Goal: Task Accomplishment & Management: Use online tool/utility

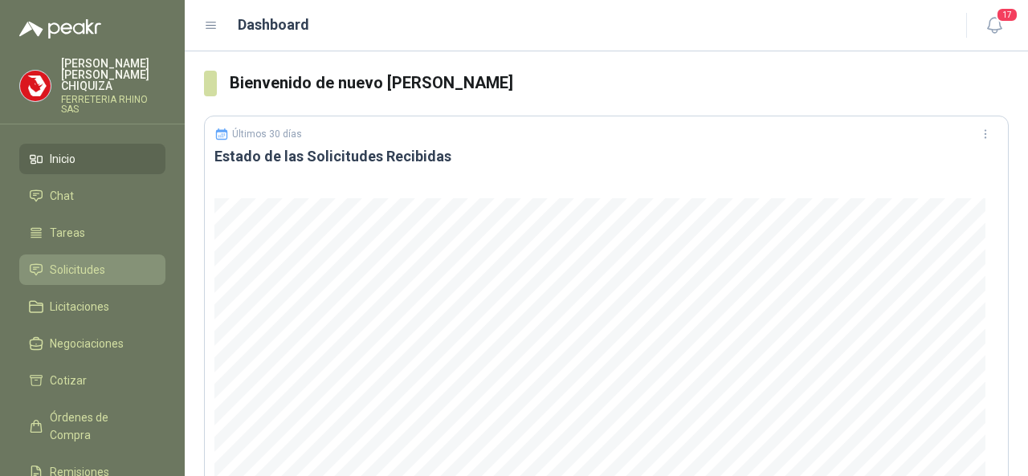
click at [60, 261] on span "Solicitudes" at bounding box center [77, 270] width 55 height 18
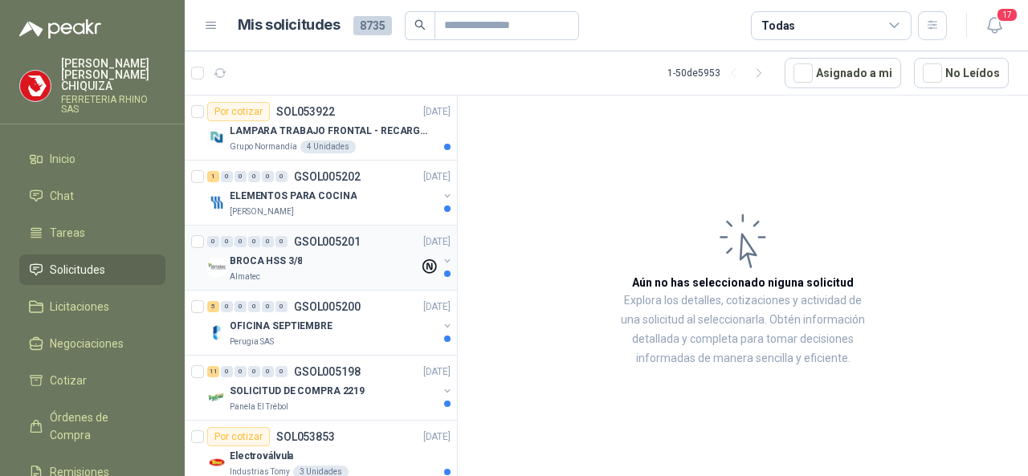
click at [326, 242] on p "GSOL005201" at bounding box center [327, 241] width 67 height 11
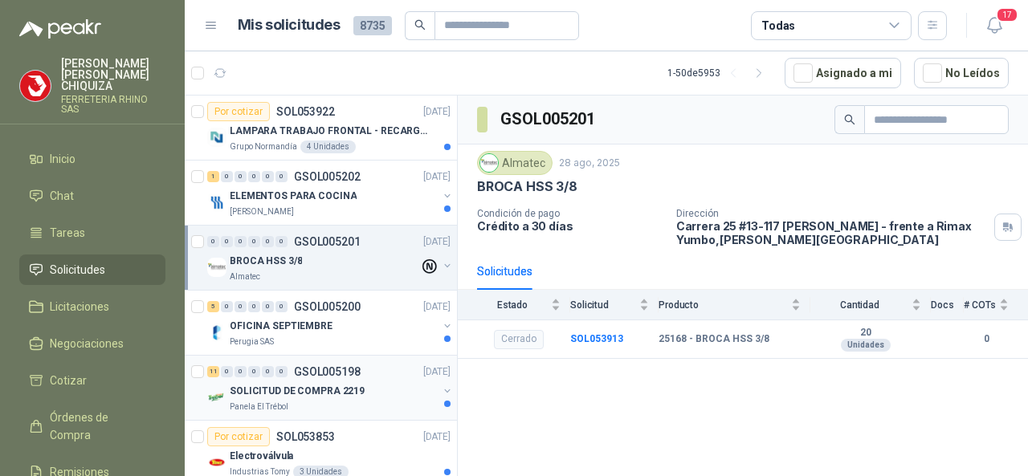
click at [324, 367] on p "GSOL005198" at bounding box center [327, 371] width 67 height 11
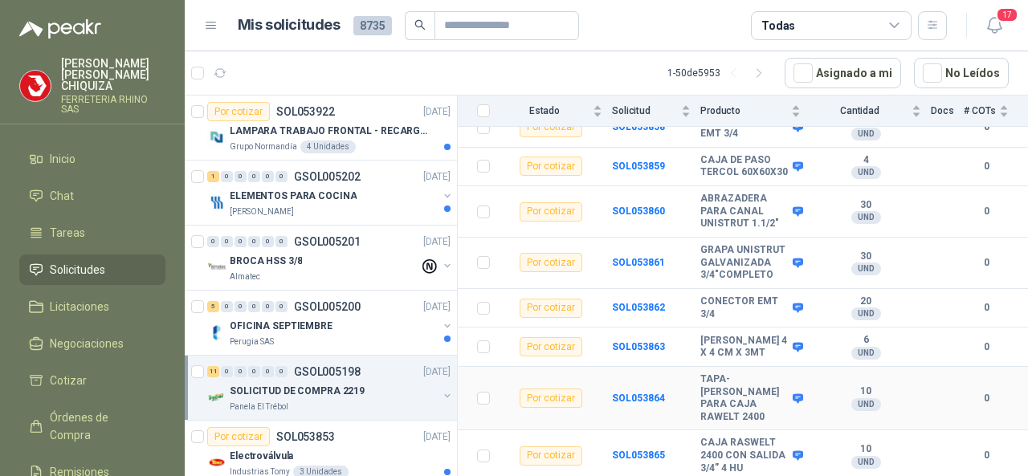
scroll to position [364, 0]
click at [332, 368] on p "GSOL005198" at bounding box center [327, 371] width 67 height 11
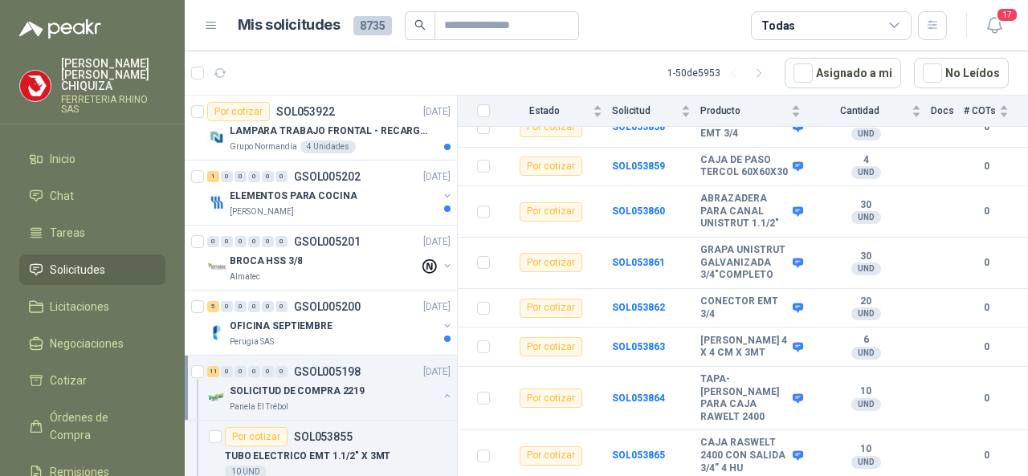
scroll to position [5, 0]
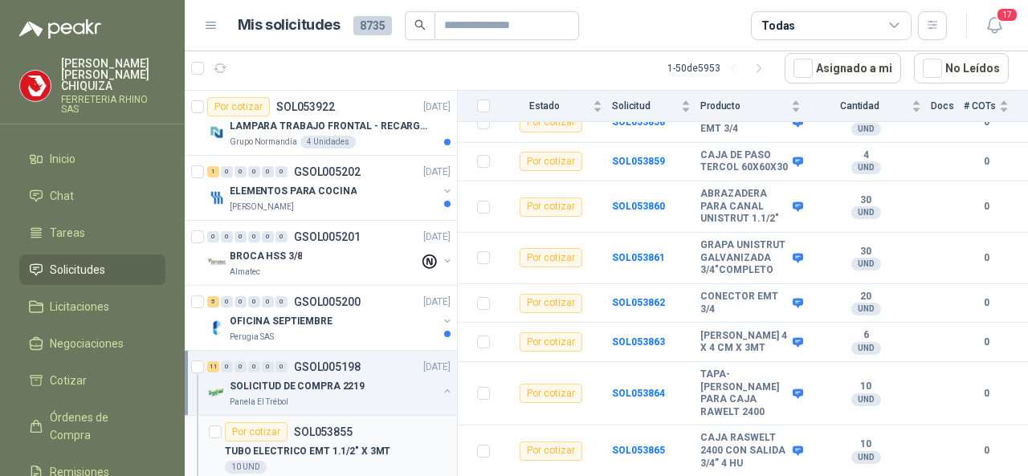
click at [328, 426] on p "SOL053855" at bounding box center [323, 431] width 59 height 11
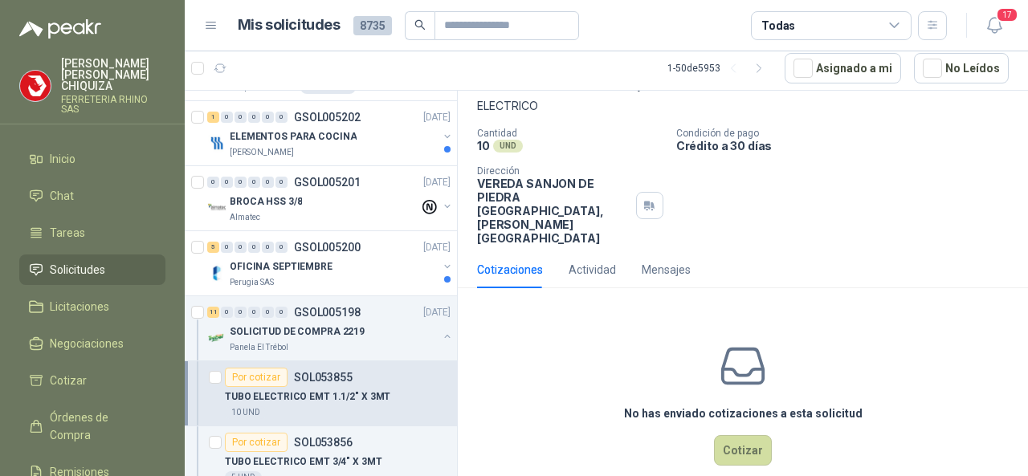
scroll to position [80, 0]
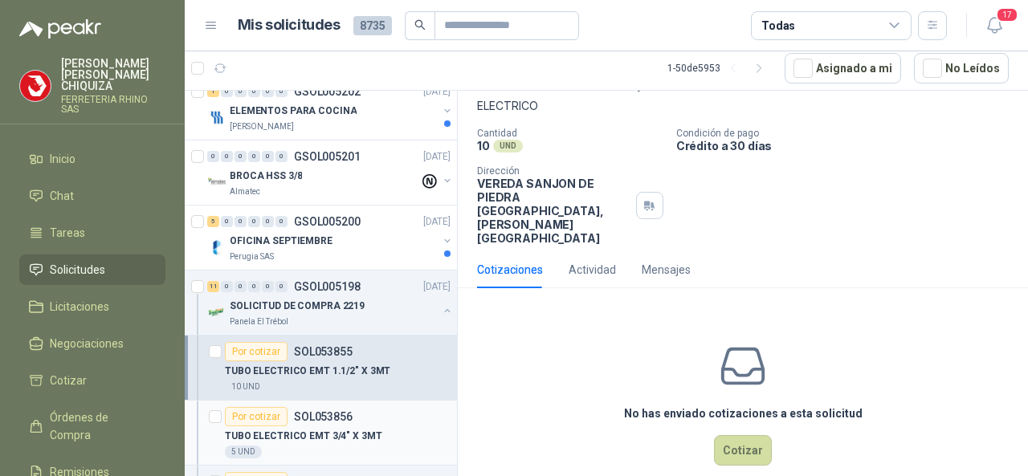
click at [340, 411] on p "SOL053856" at bounding box center [323, 416] width 59 height 11
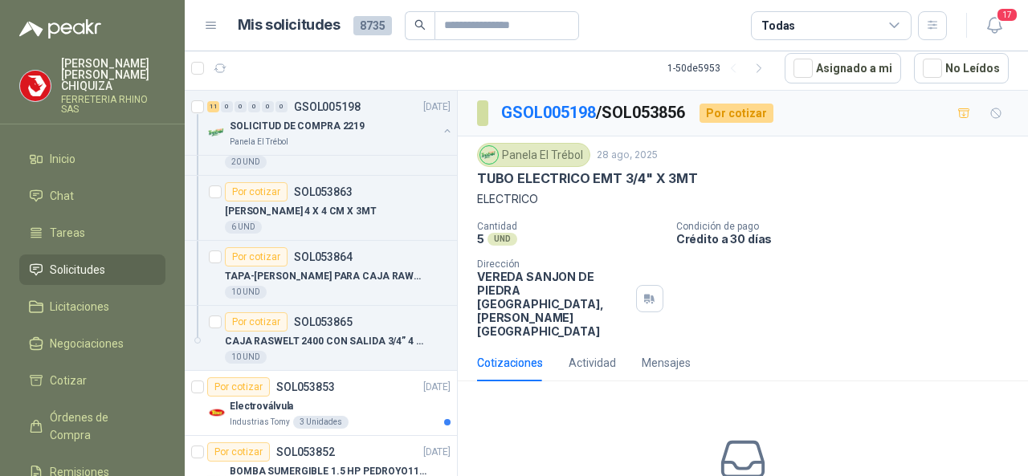
scroll to position [803, 0]
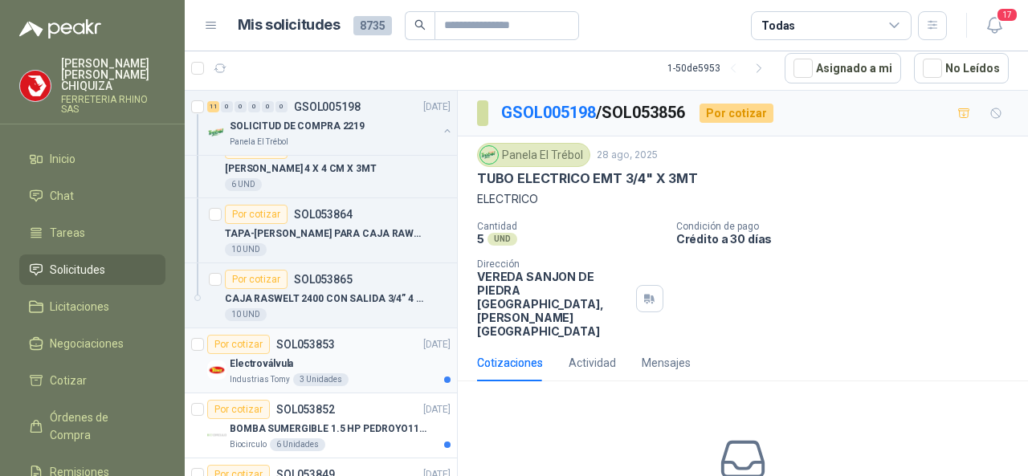
click at [314, 335] on div "Por cotizar SOL053853" at bounding box center [271, 344] width 128 height 19
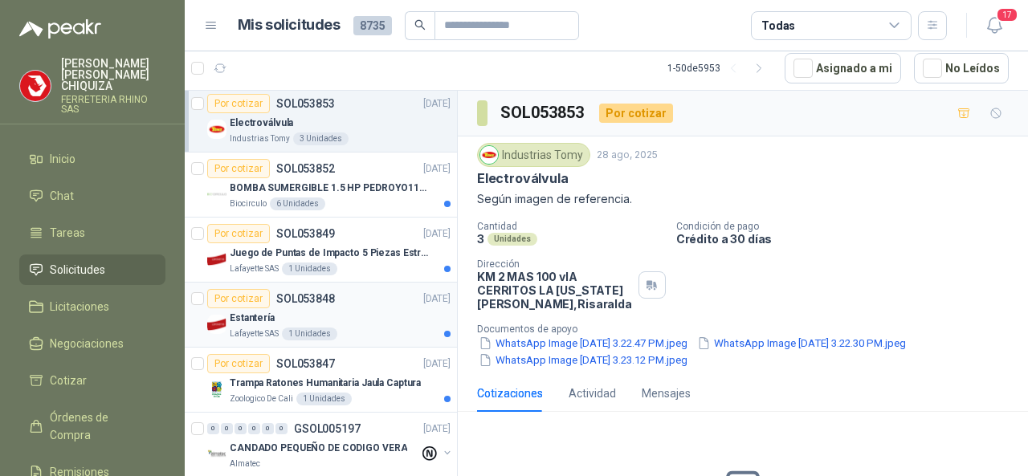
scroll to position [964, 0]
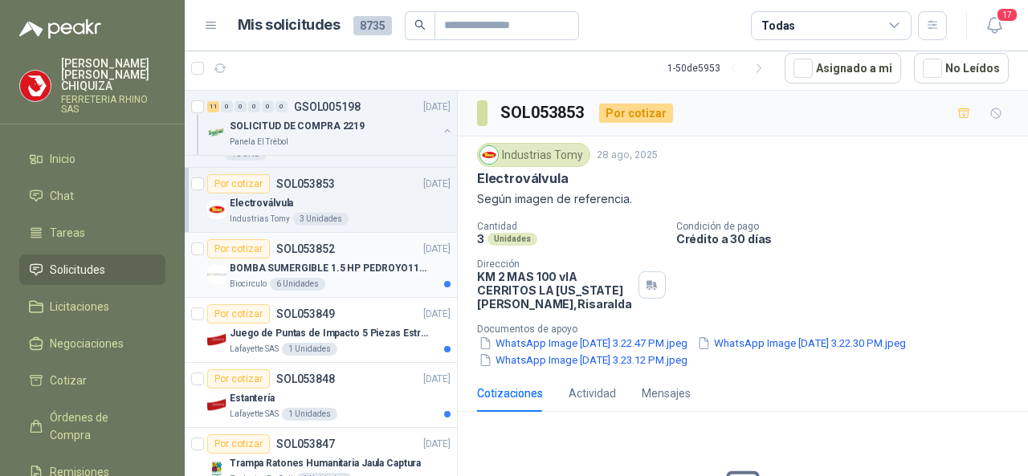
click at [298, 243] on p "SOL053852" at bounding box center [305, 248] width 59 height 11
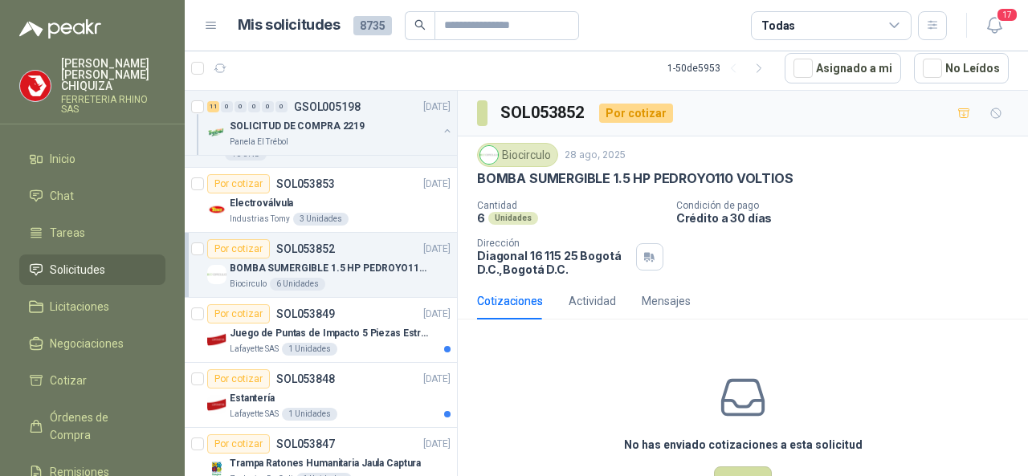
scroll to position [59, 0]
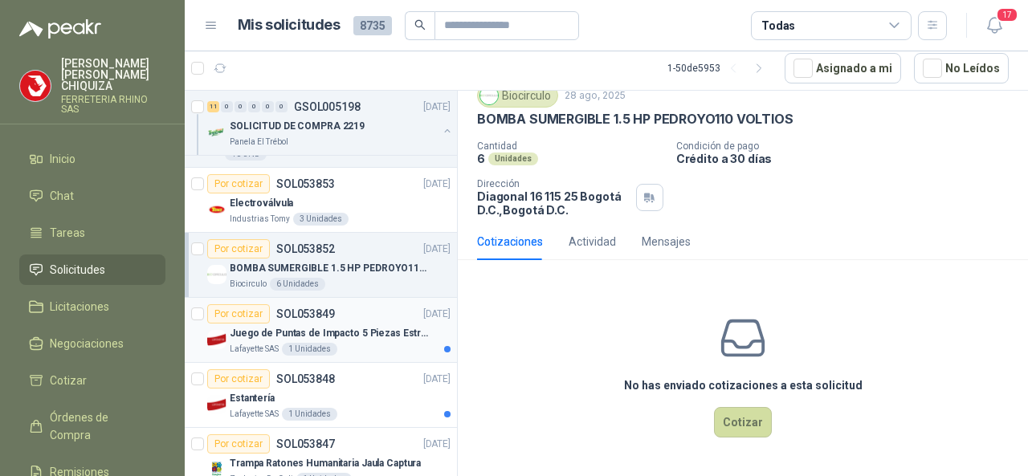
click at [295, 308] on p "SOL053849" at bounding box center [305, 313] width 59 height 11
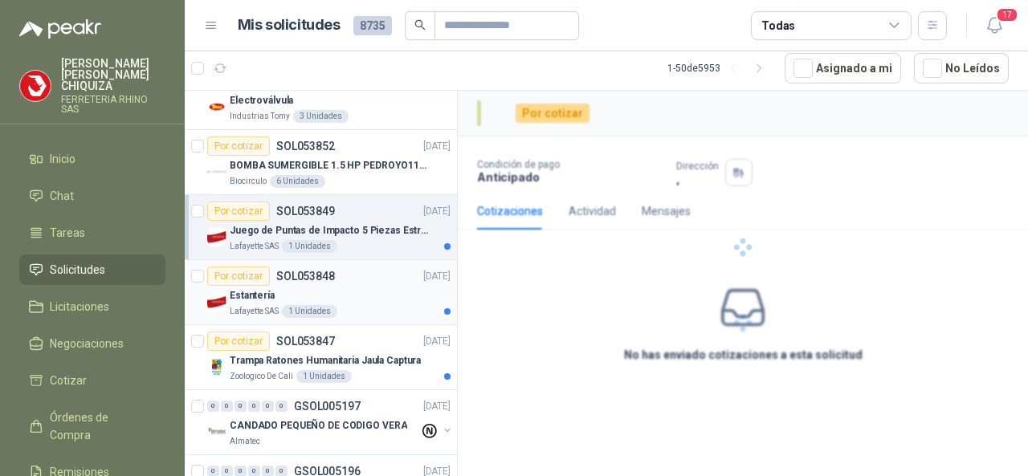
scroll to position [1124, 0]
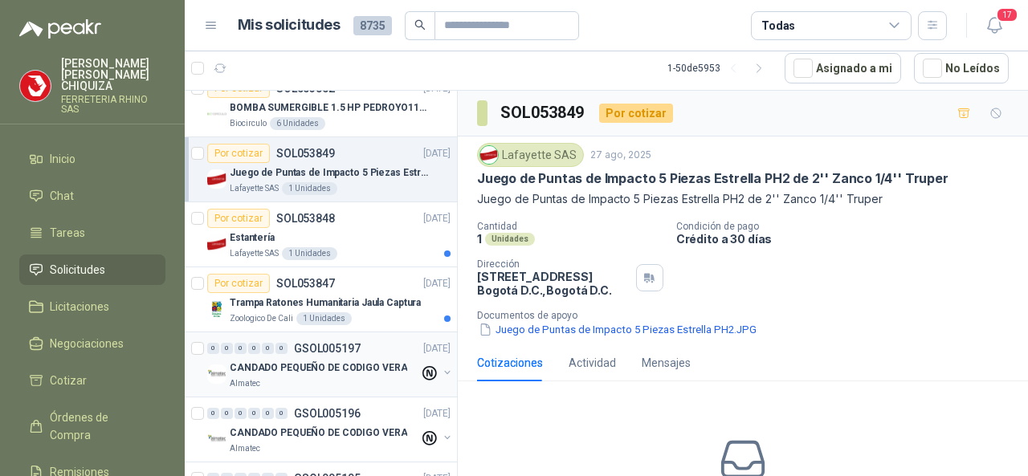
click at [320, 344] on p "GSOL005197" at bounding box center [327, 348] width 67 height 11
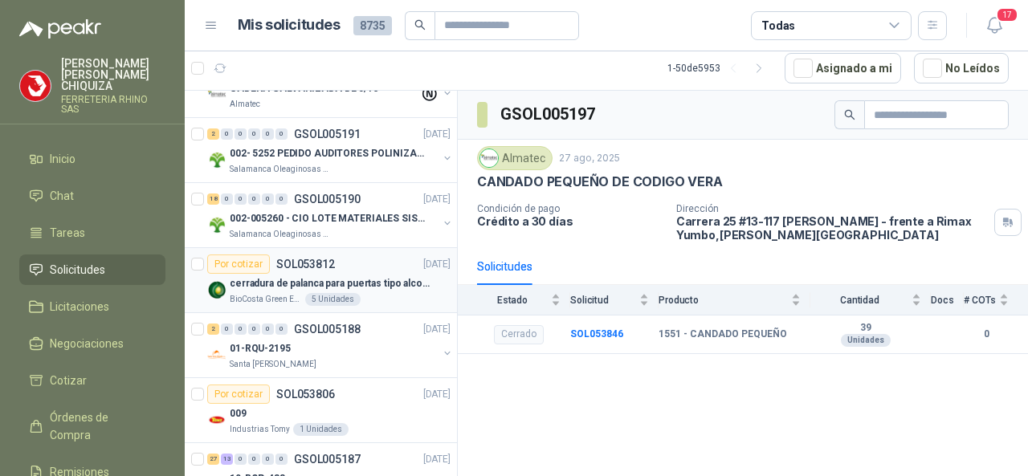
scroll to position [1606, 0]
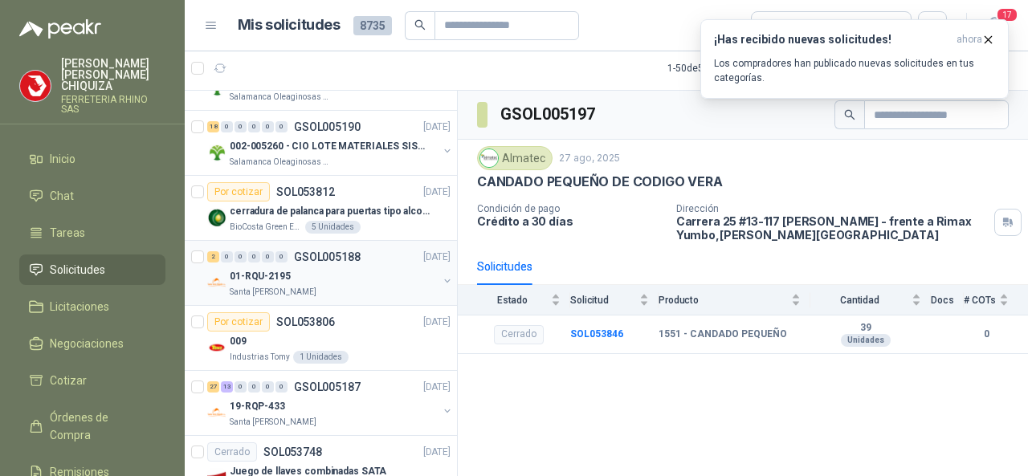
click at [329, 251] on p "GSOL005188" at bounding box center [327, 256] width 67 height 11
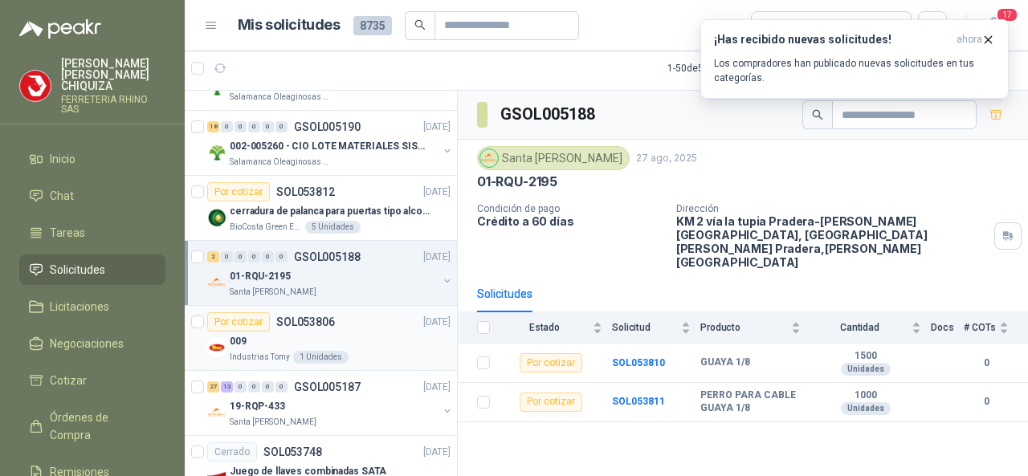
click at [303, 316] on p "SOL053806" at bounding box center [305, 321] width 59 height 11
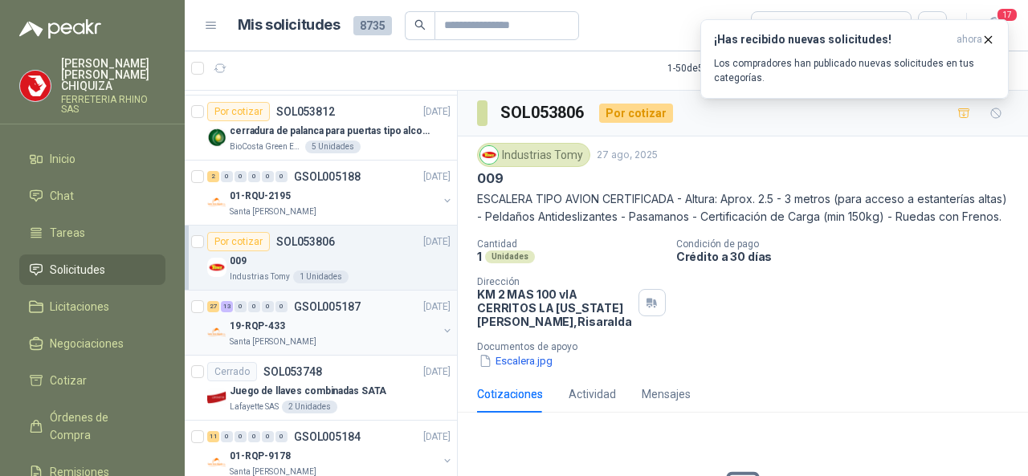
scroll to position [1847, 0]
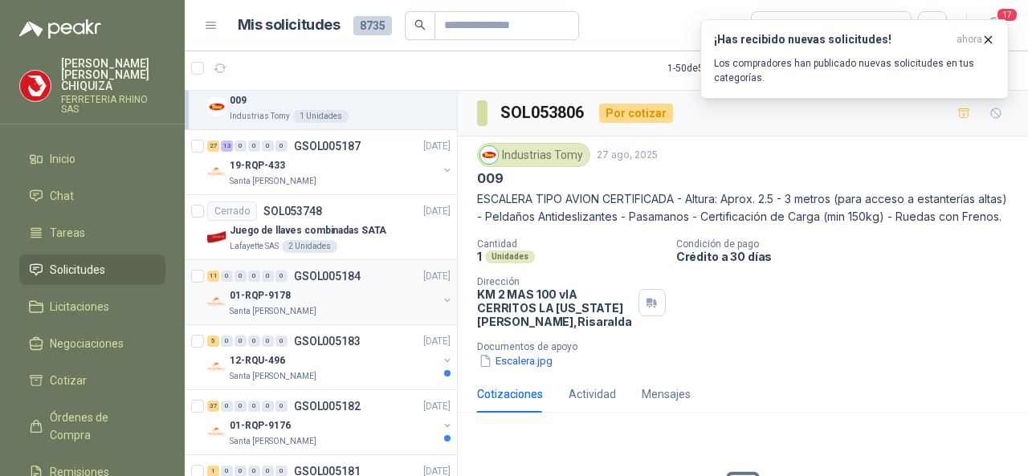
click at [323, 271] on p "GSOL005184" at bounding box center [327, 276] width 67 height 11
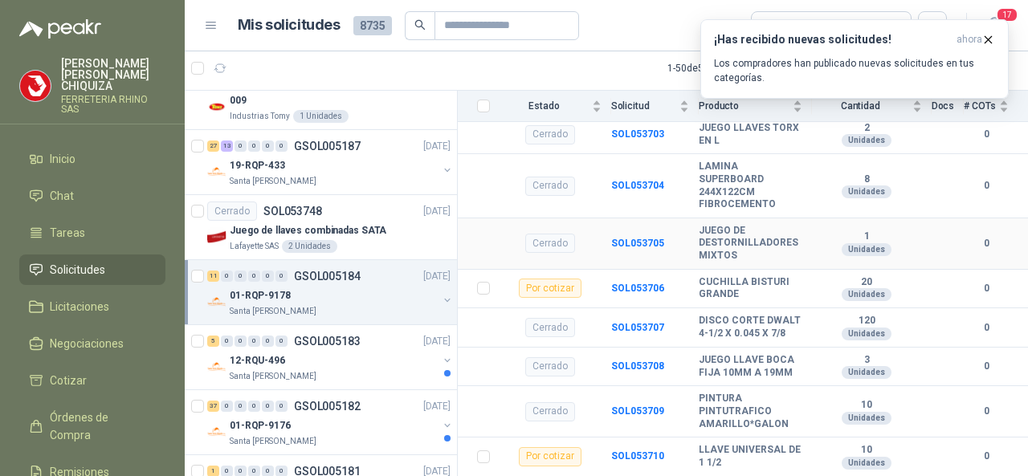
scroll to position [964, 0]
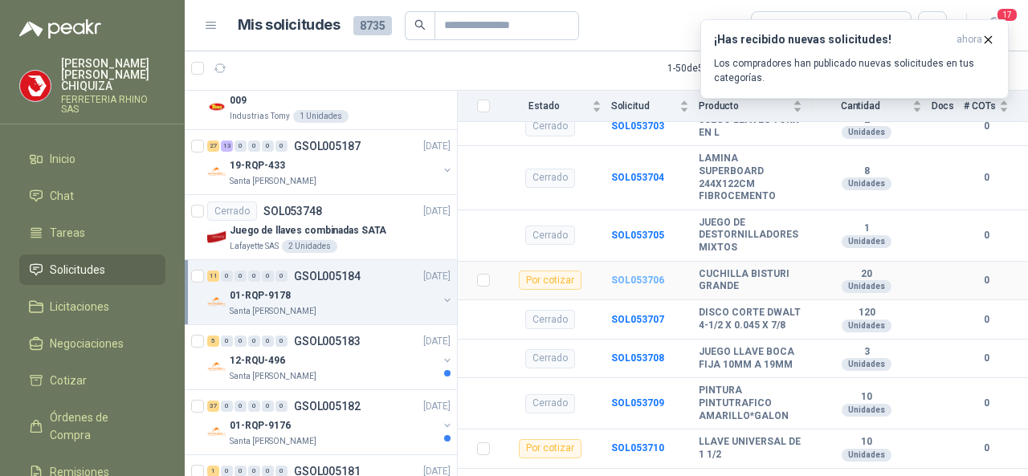
click at [633, 275] on b "SOL053706" at bounding box center [637, 280] width 53 height 11
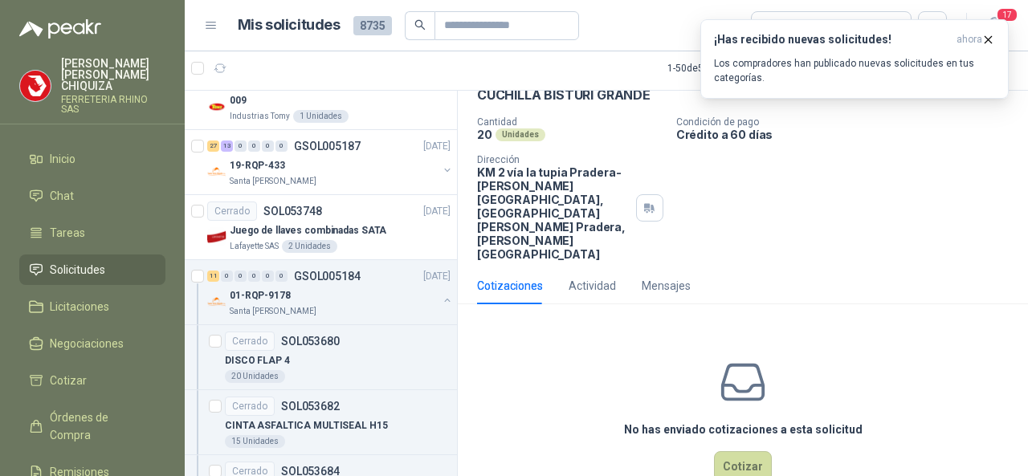
scroll to position [86, 0]
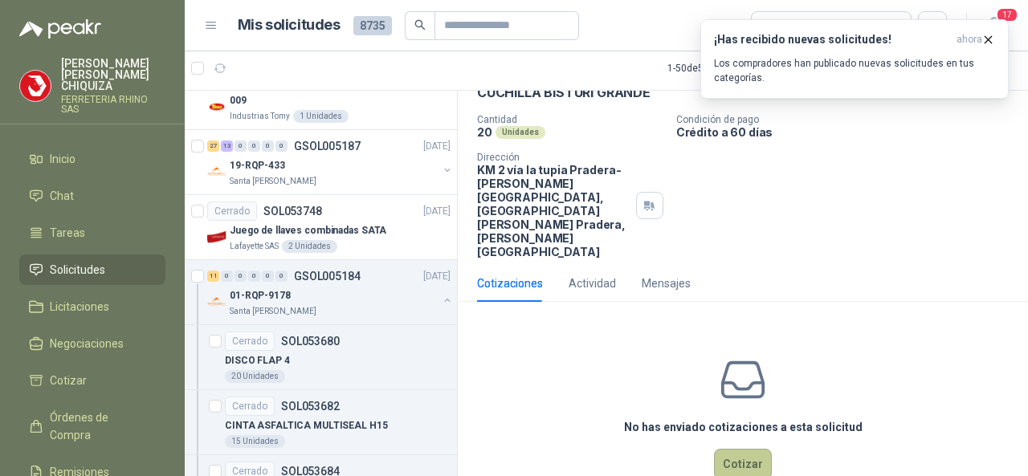
click at [731, 449] on button "Cotizar" at bounding box center [743, 464] width 58 height 31
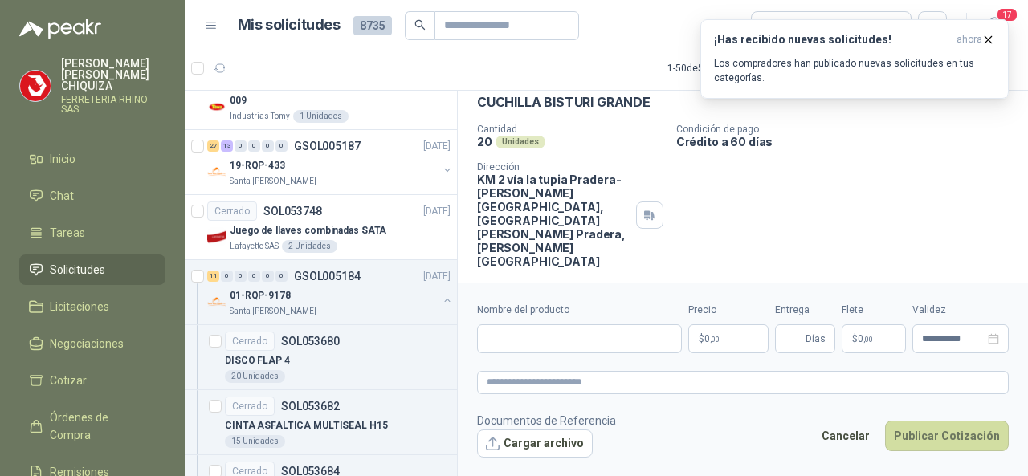
scroll to position [75, 0]
click at [538, 348] on input "Nombre del producto" at bounding box center [579, 338] width 205 height 29
paste input "**********"
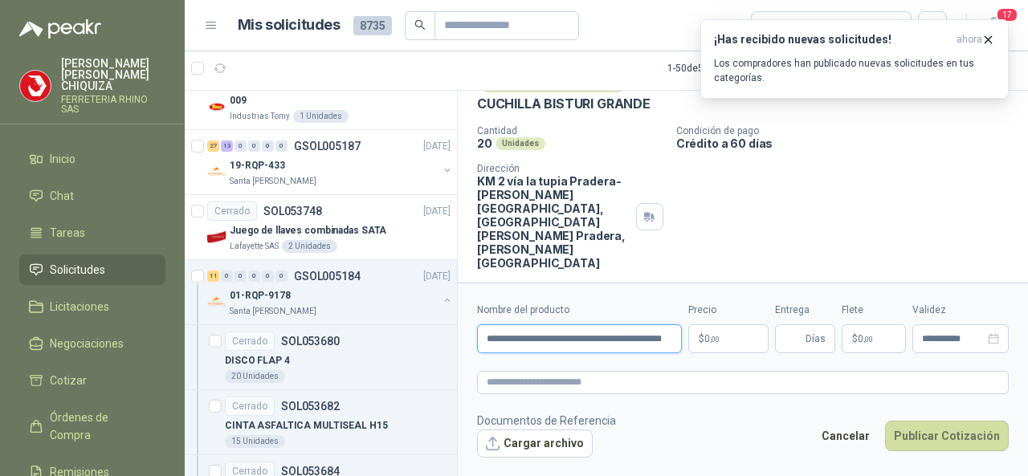
scroll to position [0, 35]
type input "**********"
click at [797, 348] on input "Entrega" at bounding box center [793, 338] width 18 height 27
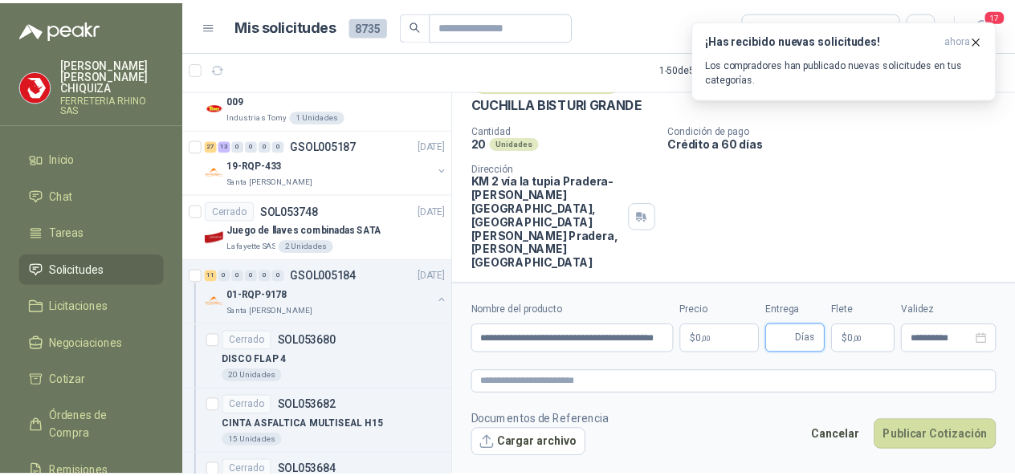
scroll to position [0, 0]
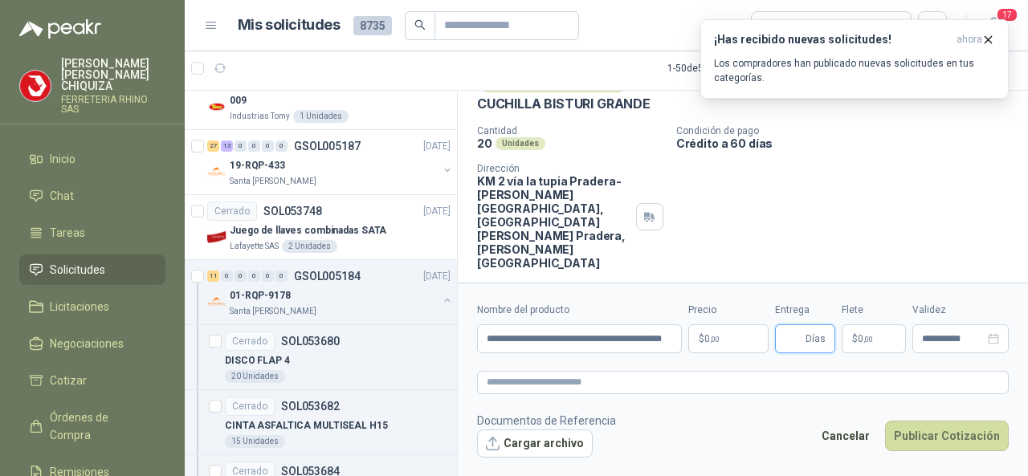
type input "*"
click at [740, 335] on body "[PERSON_NAME] FERRETERIA RHINO SAS Inicio Chat Tareas Solicitudes Licitaciones …" at bounding box center [514, 238] width 1028 height 476
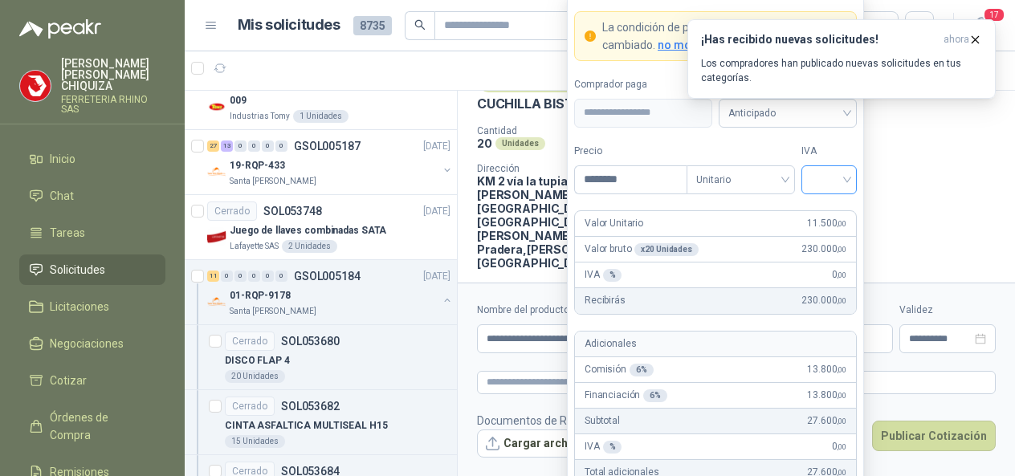
type input "********"
click at [843, 178] on input "search" at bounding box center [829, 178] width 36 height 24
click at [827, 208] on div "19%" at bounding box center [829, 215] width 30 height 18
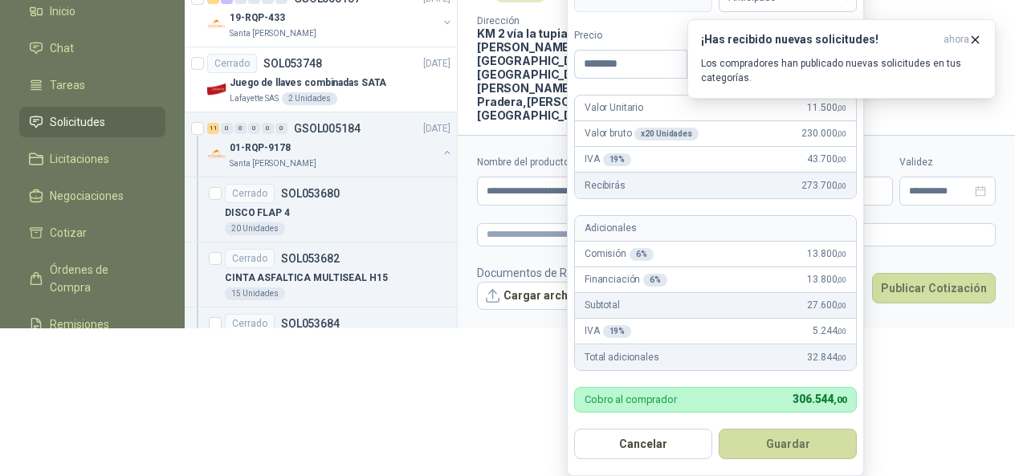
scroll to position [142, 0]
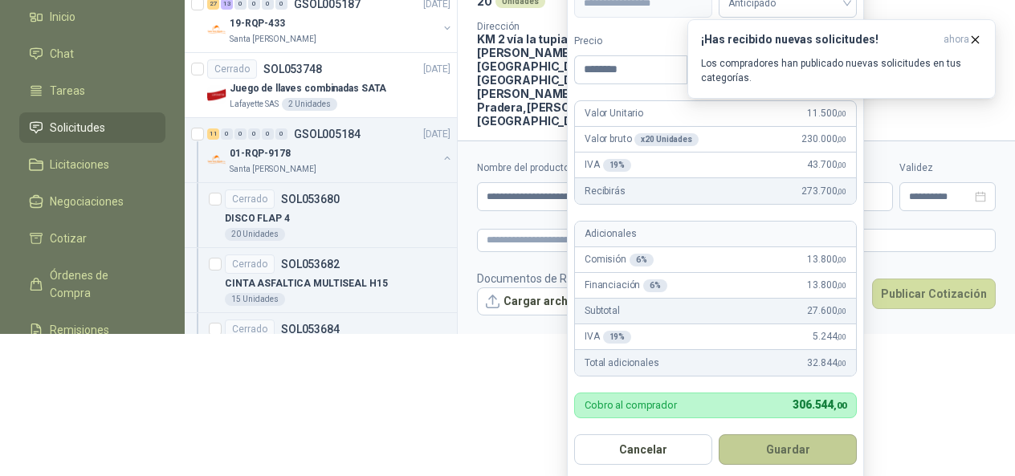
click at [746, 450] on button "Guardar" at bounding box center [788, 449] width 138 height 31
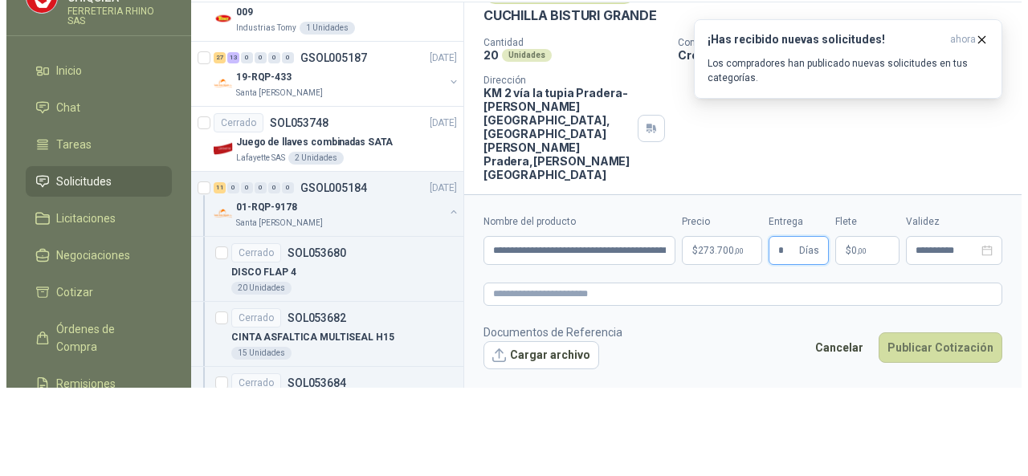
scroll to position [0, 0]
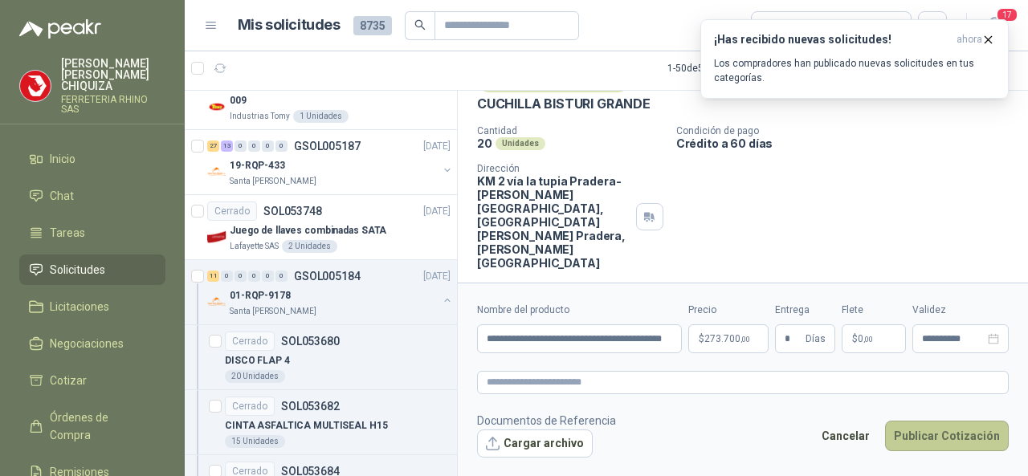
click at [906, 434] on button "Publicar Cotización" at bounding box center [947, 436] width 124 height 31
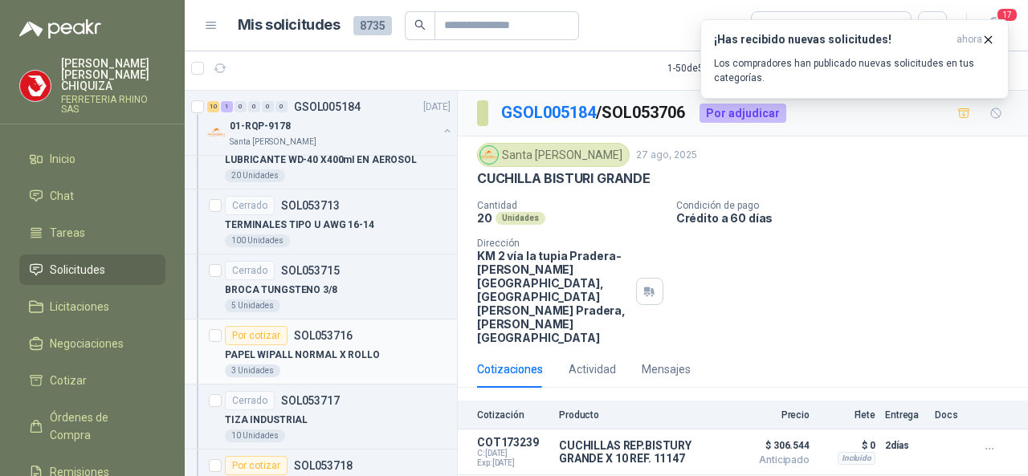
scroll to position [3774, 0]
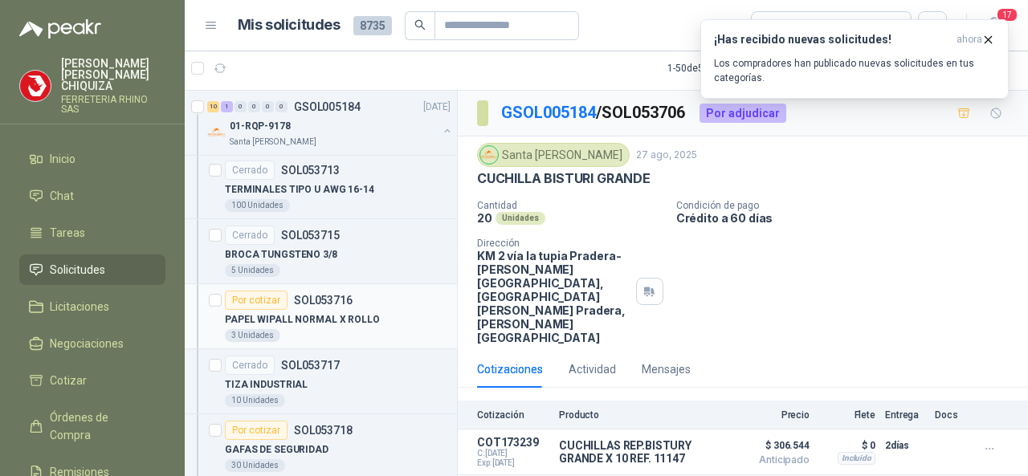
click at [326, 295] on p "SOL053716" at bounding box center [323, 300] width 59 height 11
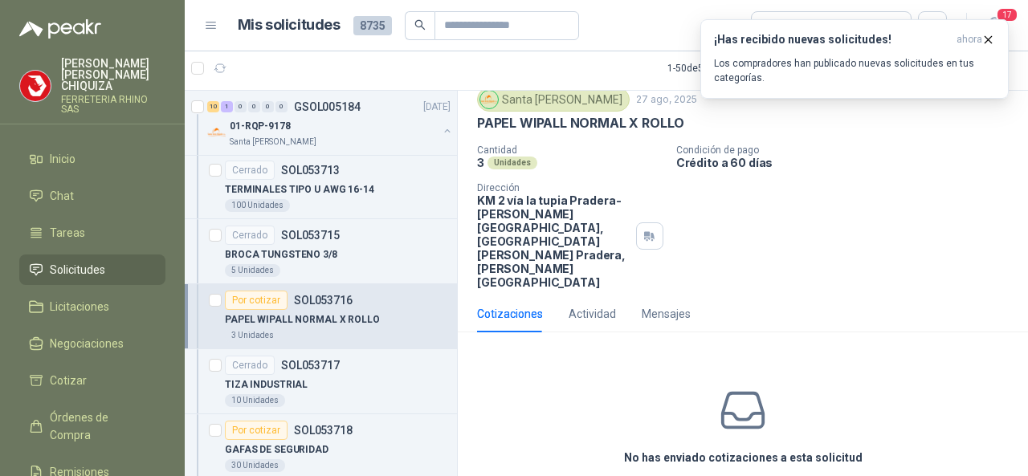
scroll to position [86, 0]
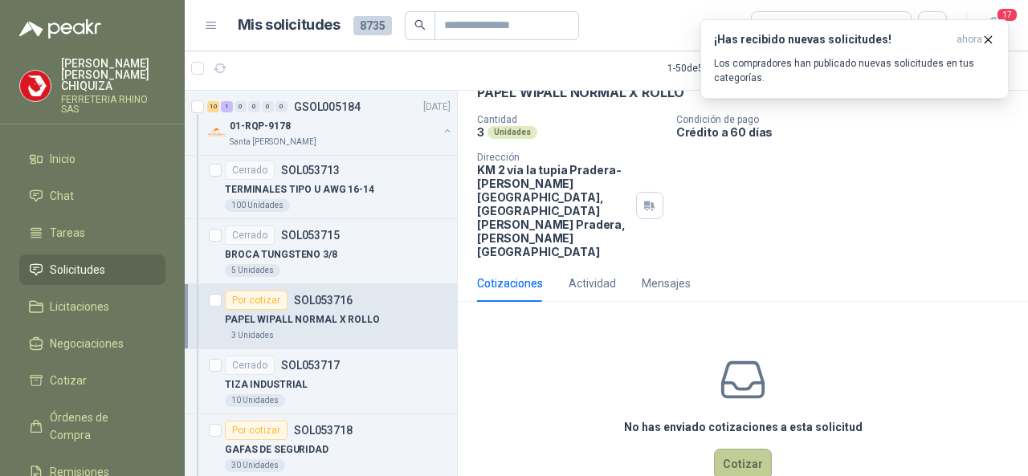
click at [724, 449] on button "Cotizar" at bounding box center [743, 464] width 58 height 31
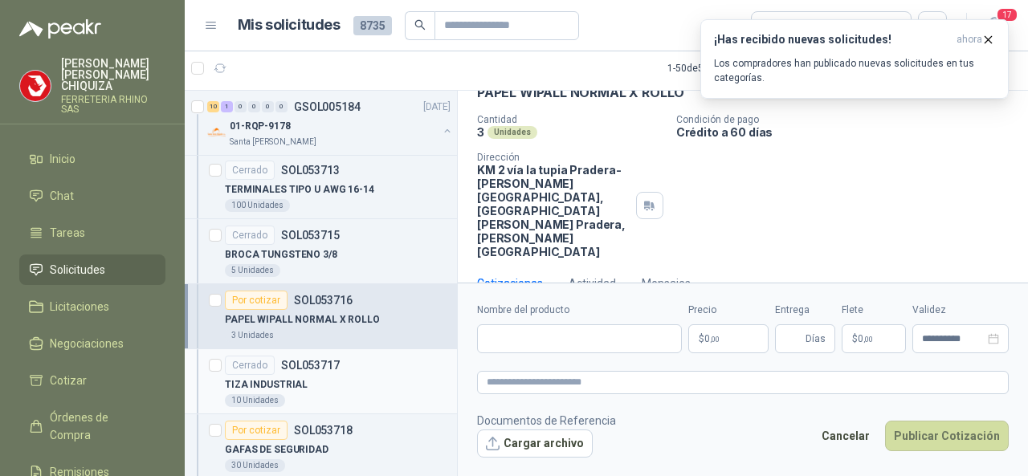
scroll to position [75, 0]
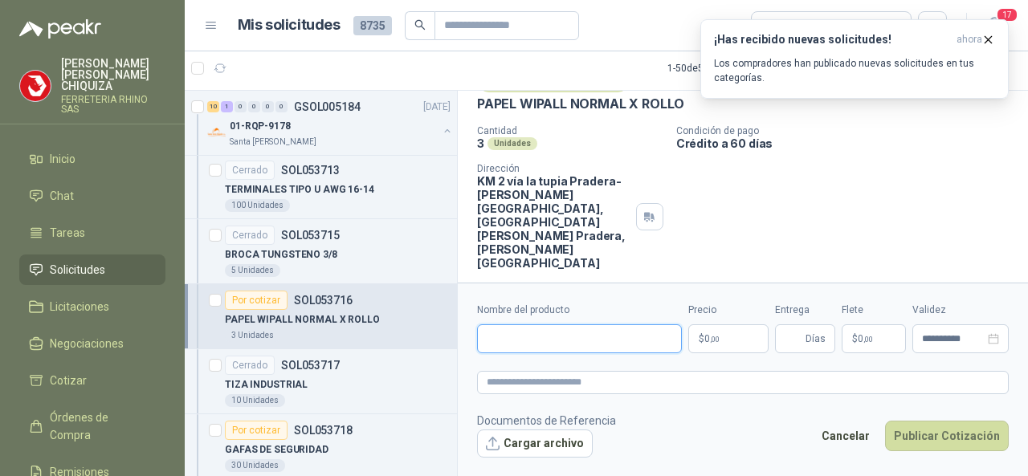
click at [515, 331] on input "Nombre del producto" at bounding box center [579, 338] width 205 height 29
paste input "**********"
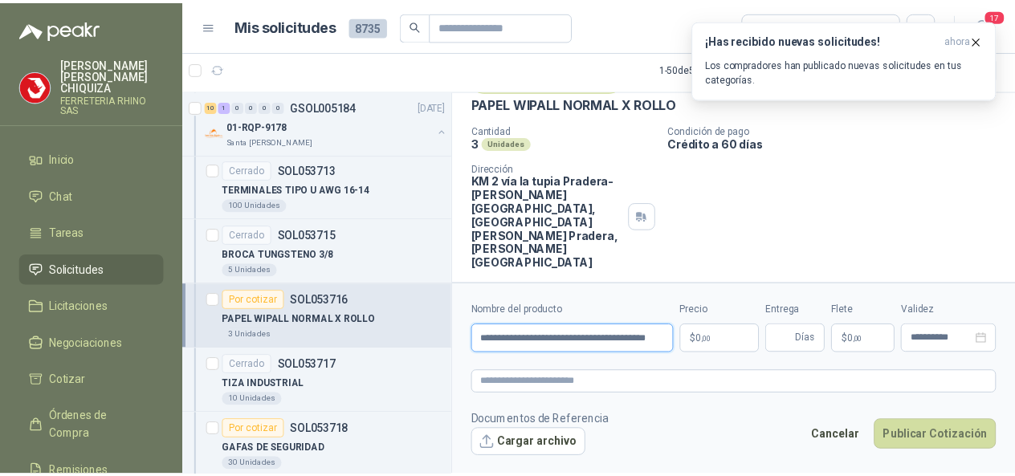
scroll to position [0, 46]
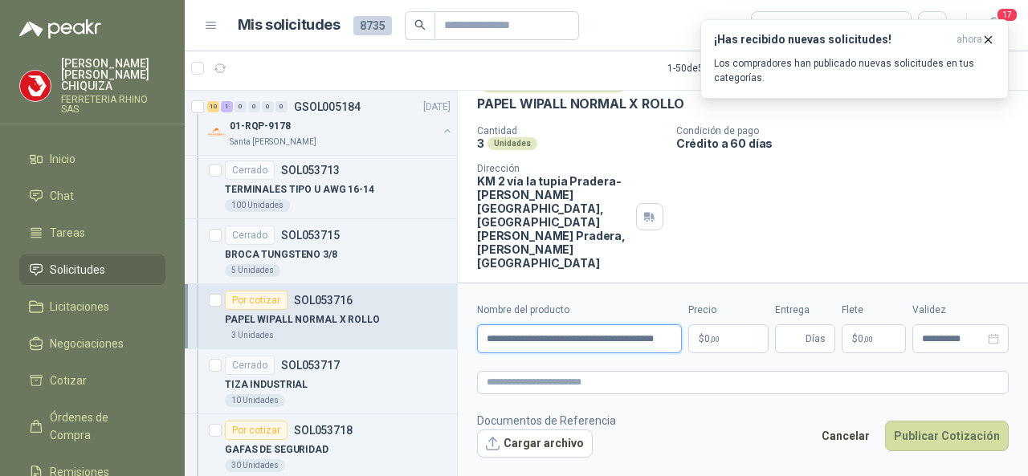
type input "**********"
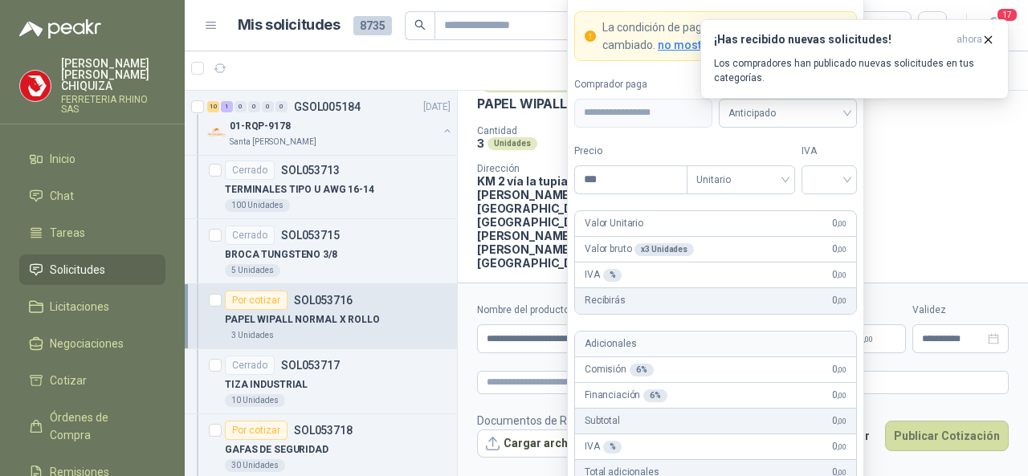
click at [737, 349] on body "[PERSON_NAME] FERRETERIA RHINO SAS Inicio Chat Tareas Solicitudes Licitaciones …" at bounding box center [514, 238] width 1028 height 476
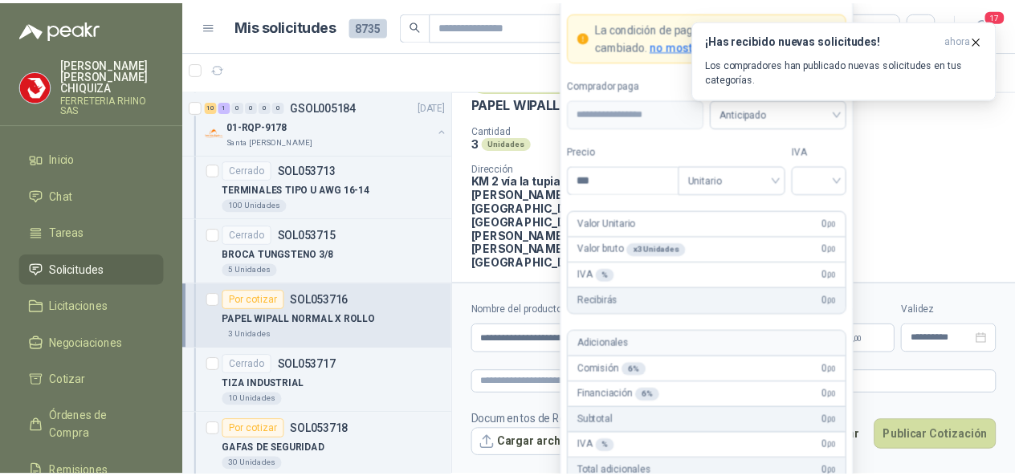
scroll to position [0, 0]
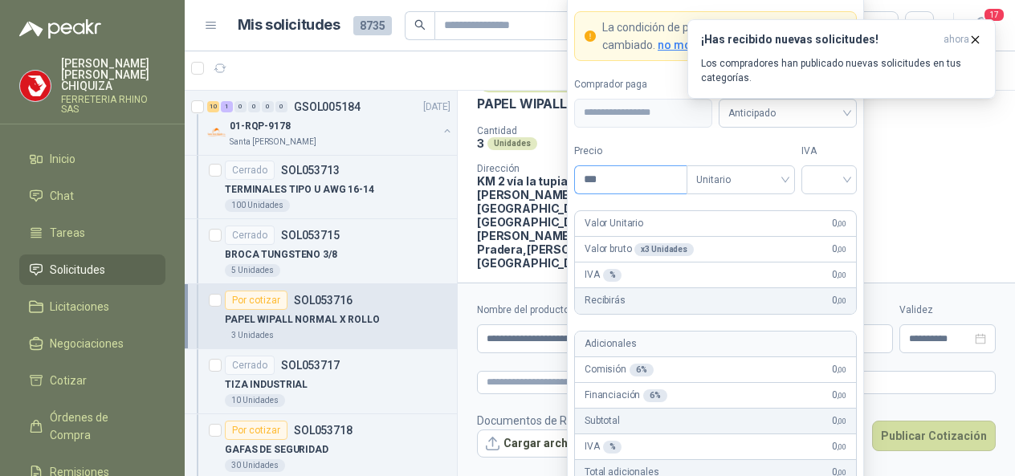
click at [628, 174] on input "***" at bounding box center [631, 179] width 112 height 27
type input "********"
click at [846, 181] on input "search" at bounding box center [829, 178] width 36 height 24
click at [840, 210] on div "19%" at bounding box center [829, 215] width 30 height 18
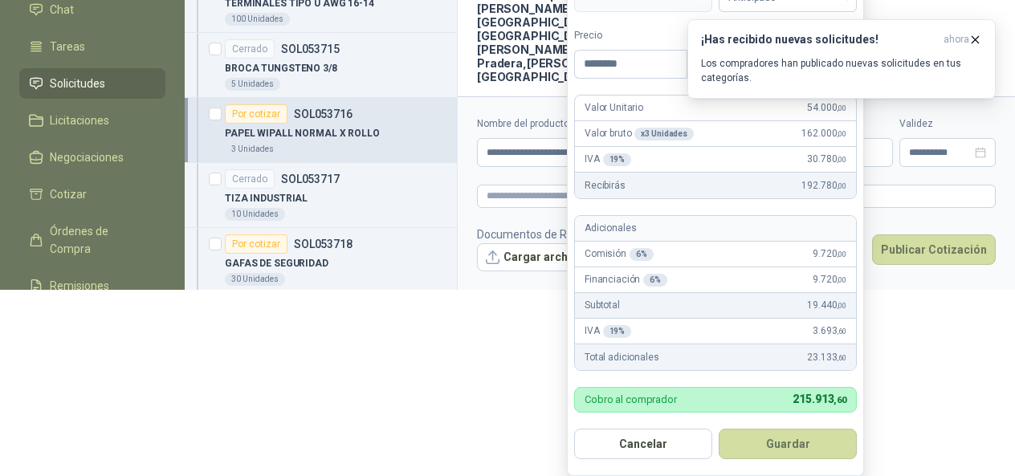
scroll to position [190, 0]
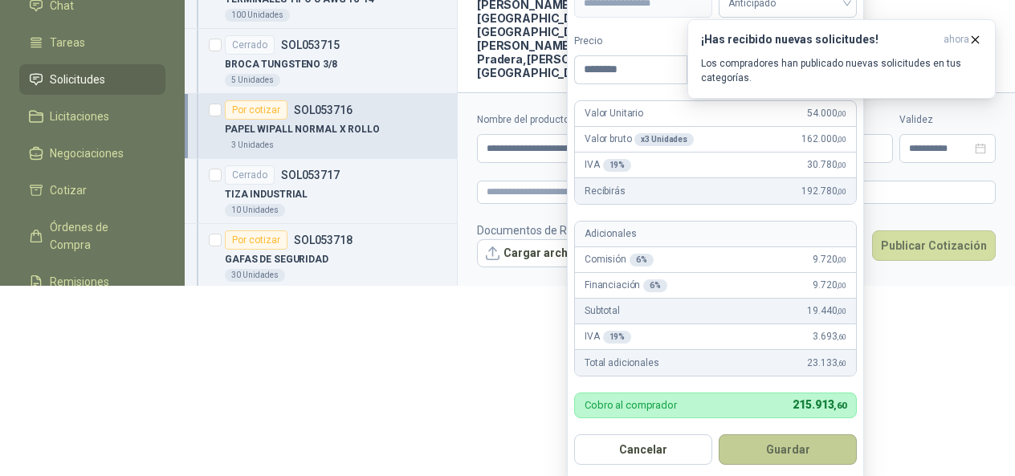
click at [771, 437] on button "Guardar" at bounding box center [788, 449] width 138 height 31
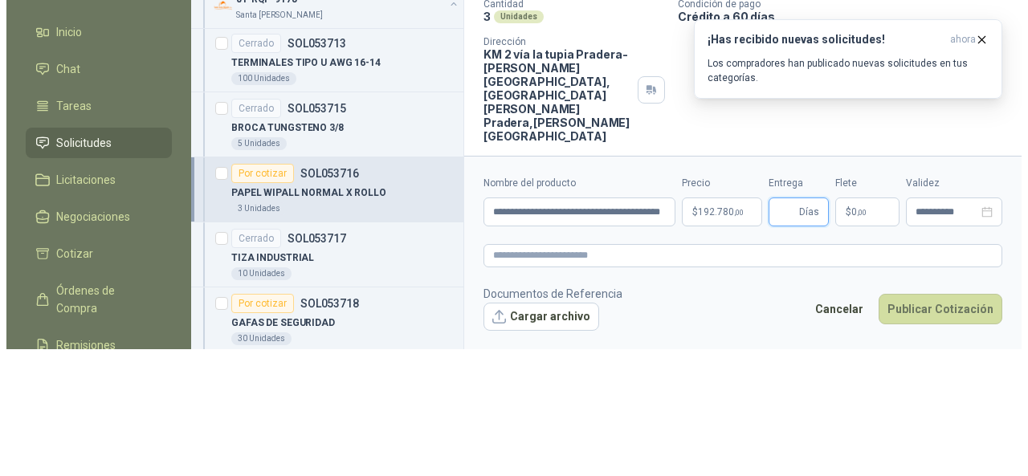
scroll to position [0, 0]
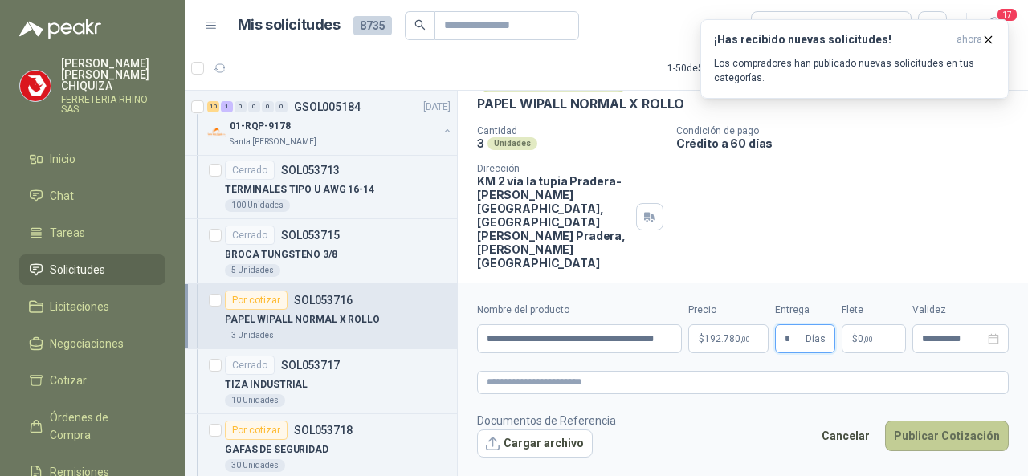
type input "*"
click at [941, 434] on button "Publicar Cotización" at bounding box center [947, 436] width 124 height 31
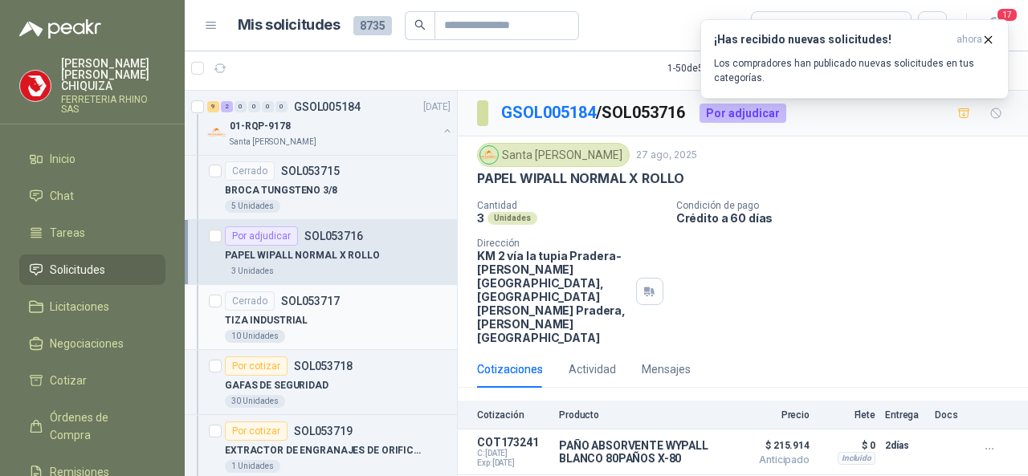
scroll to position [3854, 0]
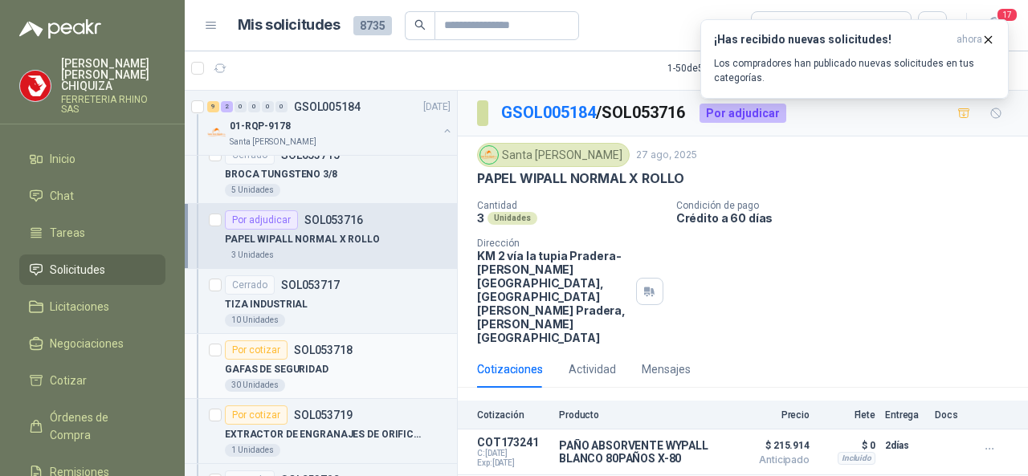
click at [321, 344] on p "SOL053718" at bounding box center [323, 349] width 59 height 11
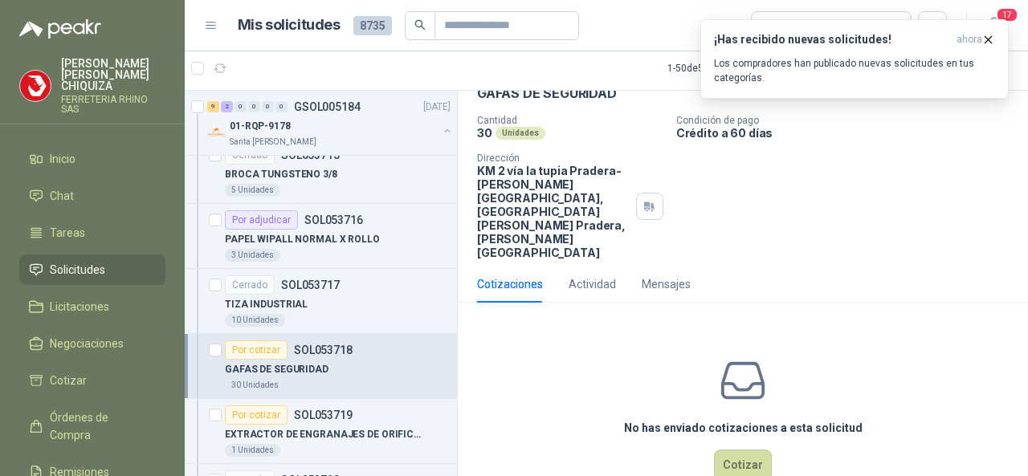
scroll to position [86, 0]
click at [742, 449] on button "Cotizar" at bounding box center [743, 464] width 58 height 31
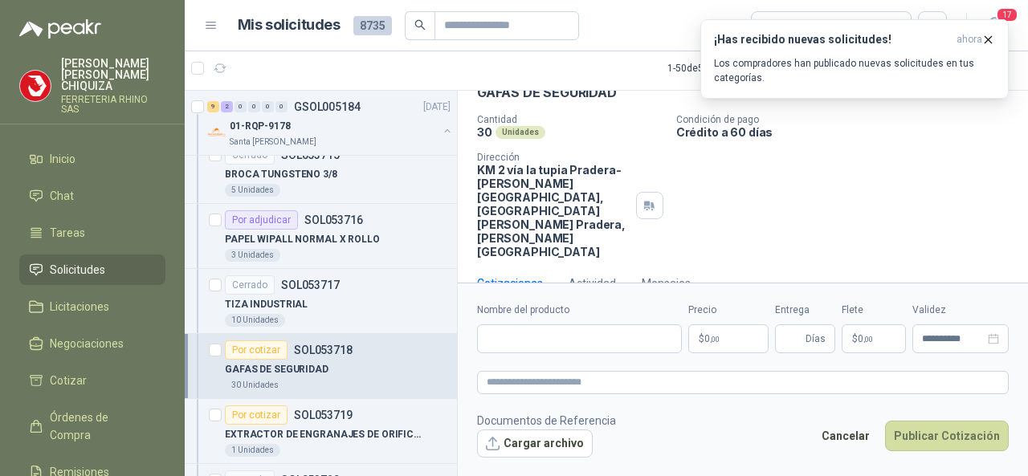
scroll to position [75, 0]
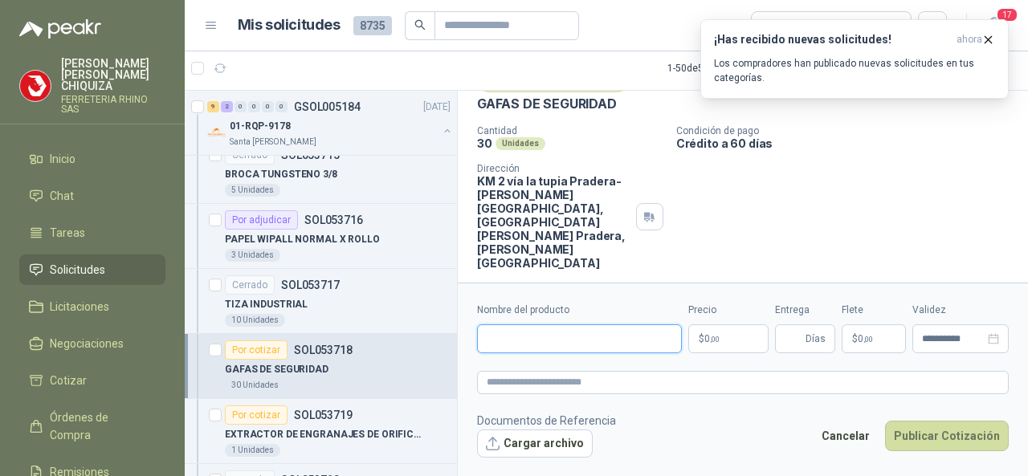
click at [505, 334] on input "Nombre del producto" at bounding box center [579, 338] width 205 height 29
paste input "**********"
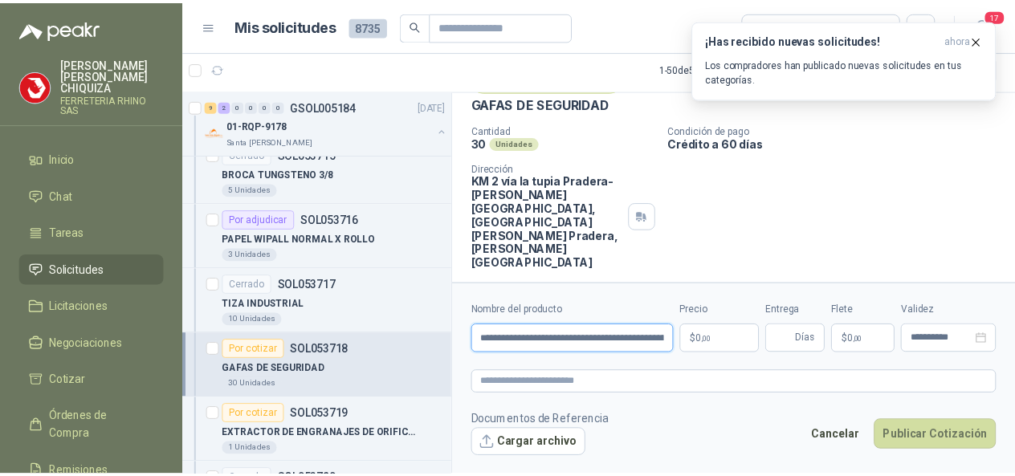
scroll to position [0, 205]
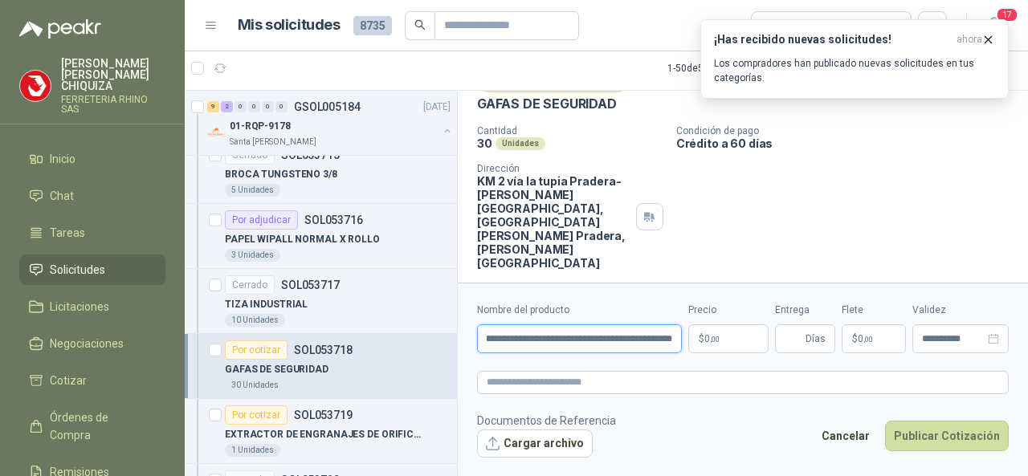
type input "**********"
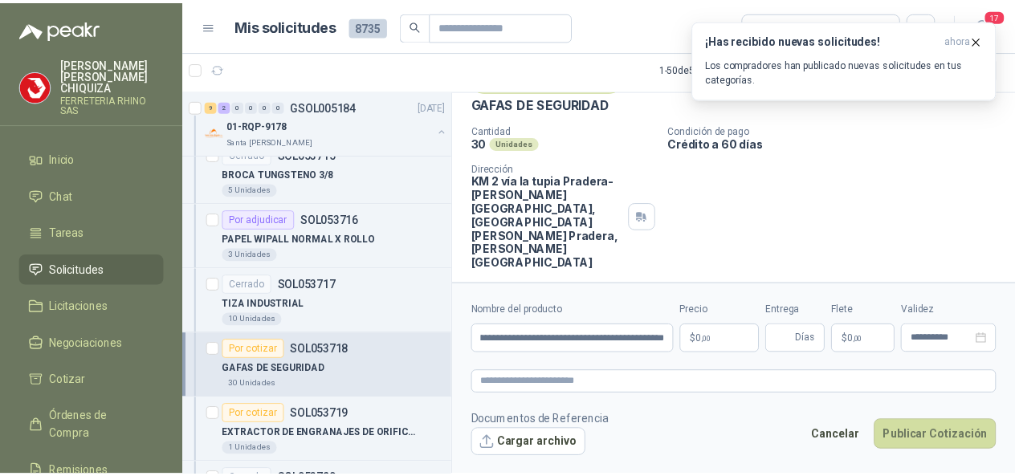
scroll to position [0, 0]
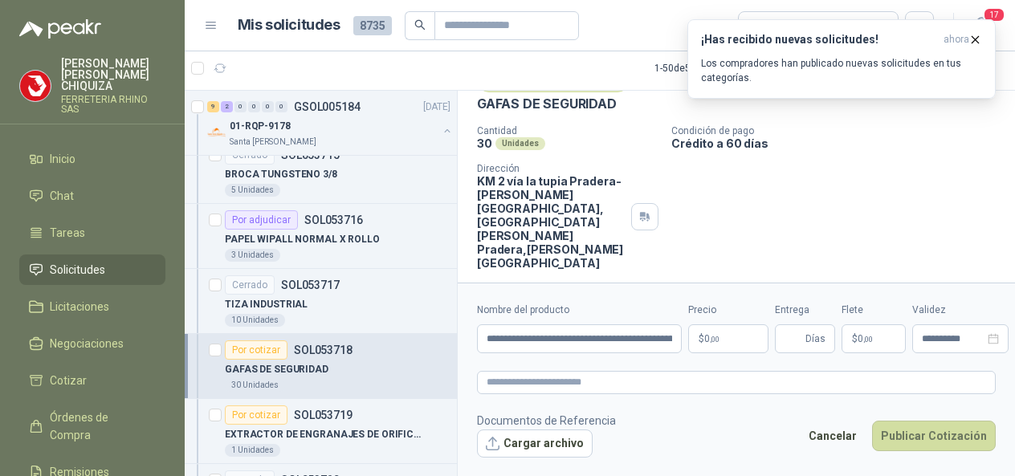
click at [730, 337] on body "[PERSON_NAME] FERRETERIA RHINO SAS Inicio Chat Tareas Solicitudes Licitaciones …" at bounding box center [507, 238] width 1015 height 476
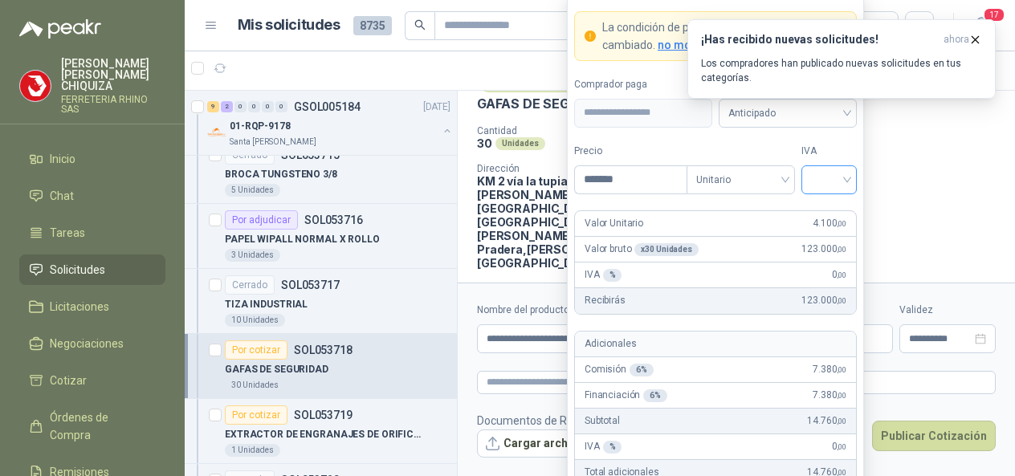
type input "*******"
click at [846, 182] on input "search" at bounding box center [829, 178] width 36 height 24
click at [817, 214] on div "19%" at bounding box center [829, 215] width 30 height 18
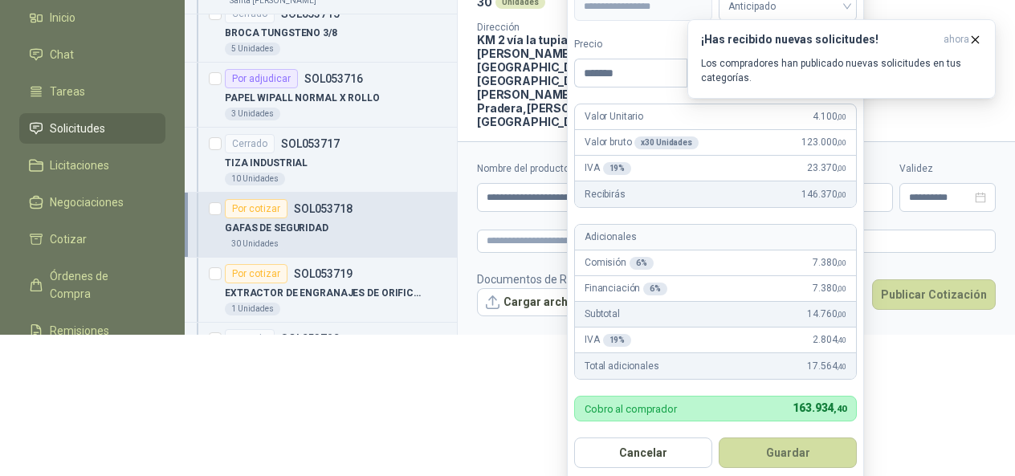
scroll to position [145, 0]
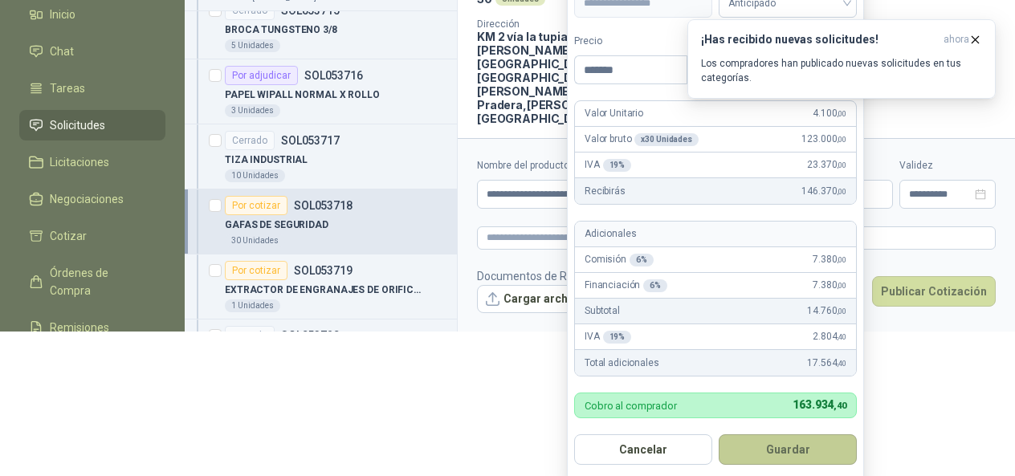
click at [801, 442] on button "Guardar" at bounding box center [788, 449] width 138 height 31
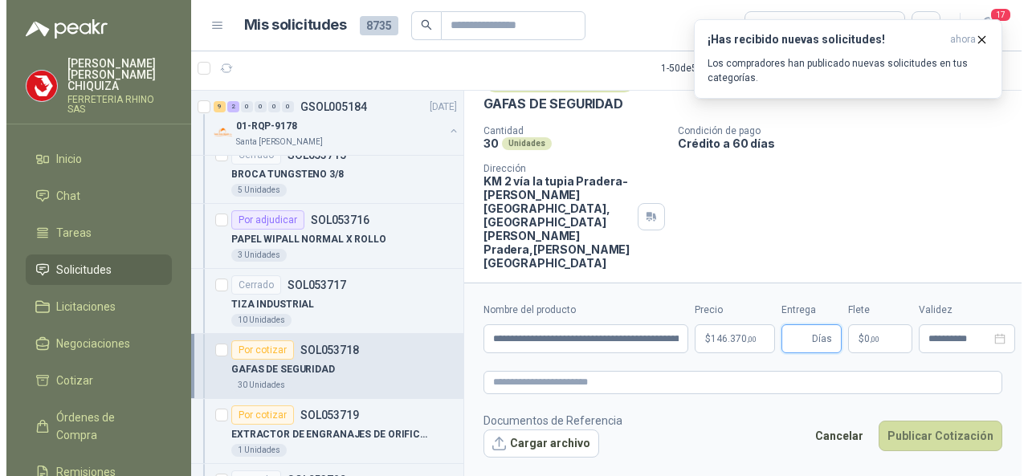
scroll to position [0, 0]
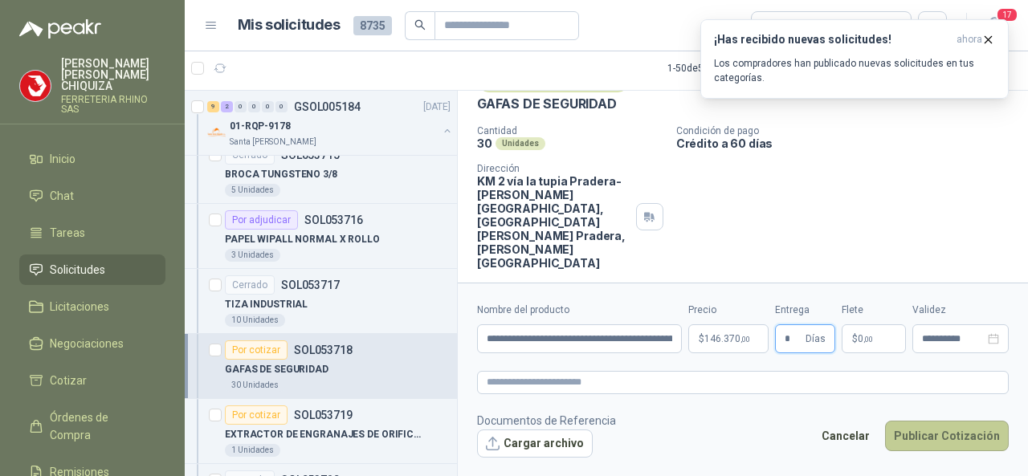
type input "*"
click at [902, 439] on button "Publicar Cotización" at bounding box center [947, 436] width 124 height 31
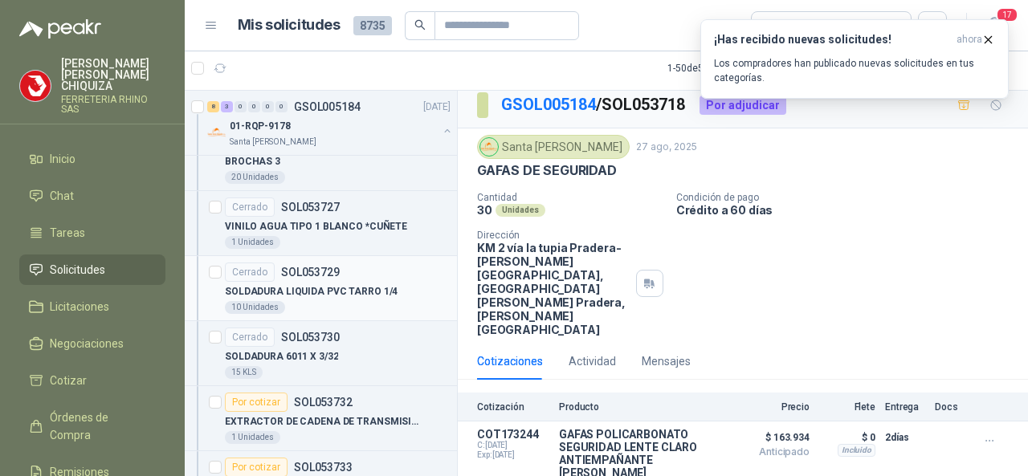
scroll to position [4657, 0]
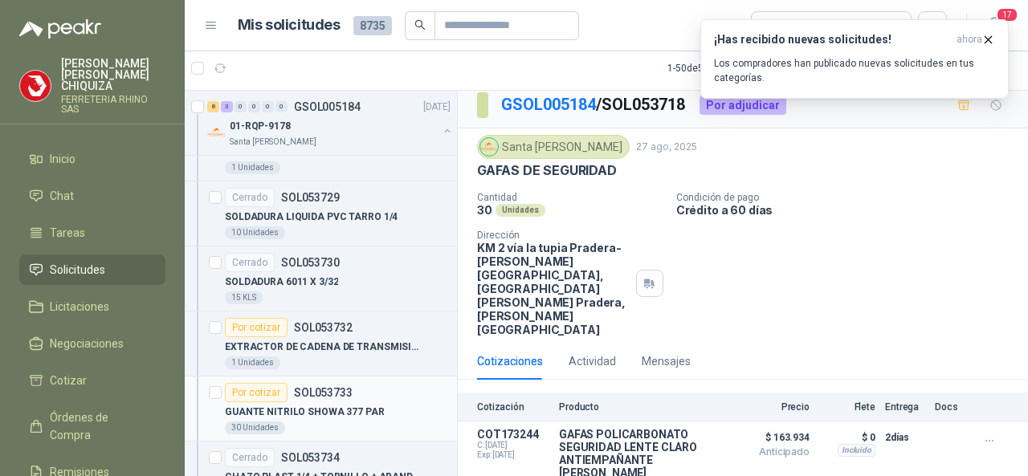
click at [332, 387] on p "SOL053733" at bounding box center [323, 392] width 59 height 11
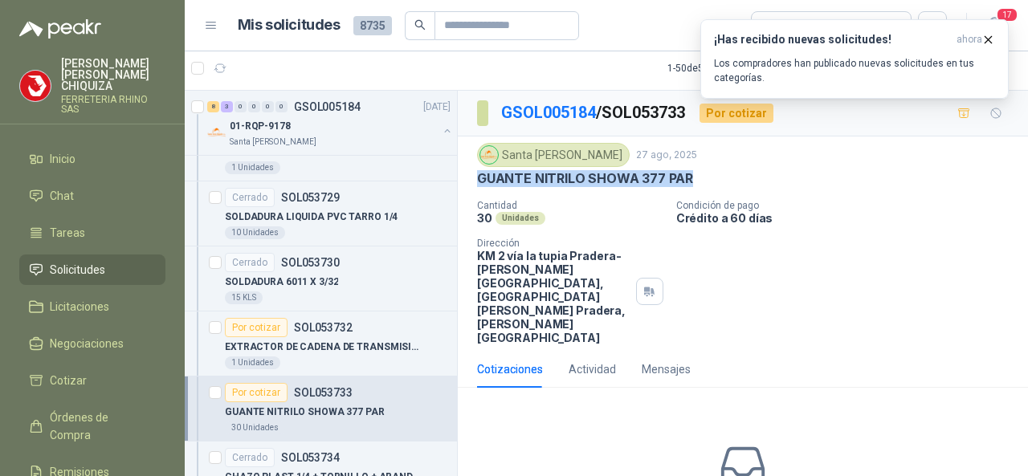
drag, startPoint x: 479, startPoint y: 173, endPoint x: 693, endPoint y: 180, distance: 214.5
click at [695, 178] on div "GUANTE NITRILO SHOWA 377 PAR" at bounding box center [743, 178] width 532 height 17
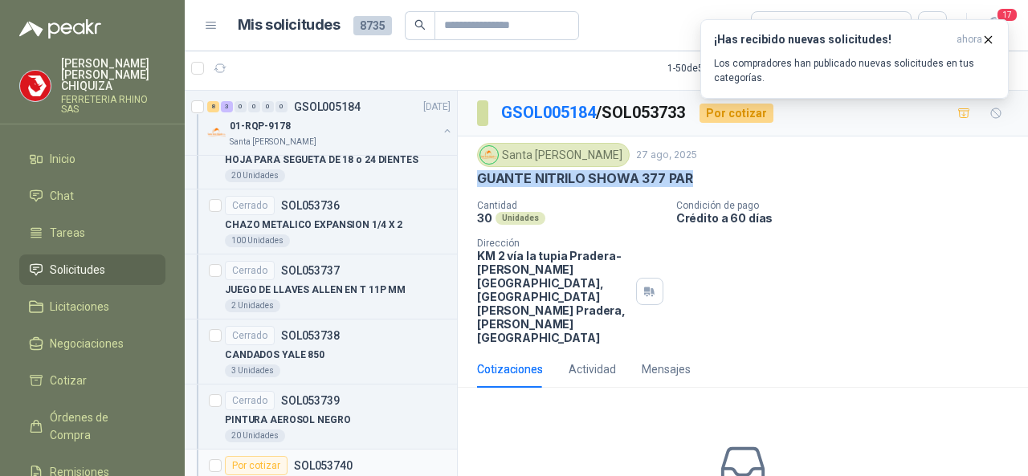
scroll to position [5219, 0]
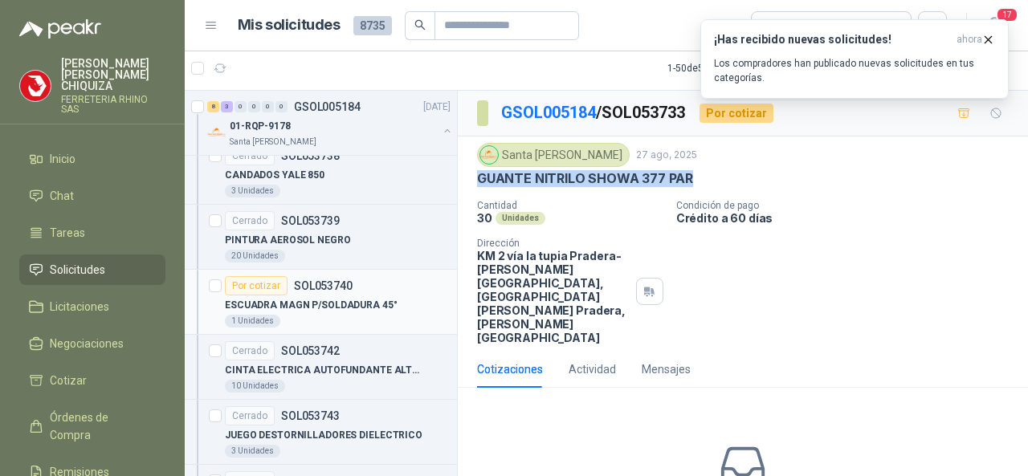
click at [335, 280] on p "SOL053740" at bounding box center [323, 285] width 59 height 11
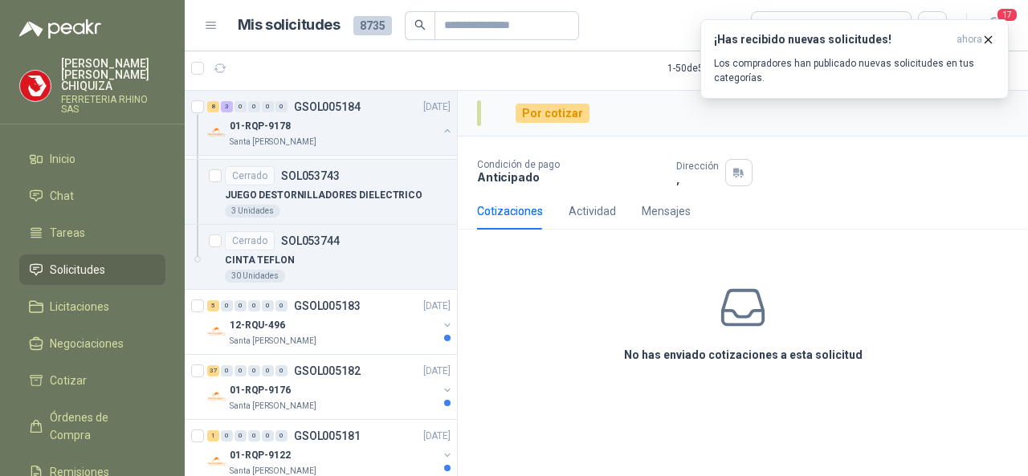
scroll to position [5460, 0]
click at [343, 300] on p "GSOL005183" at bounding box center [327, 305] width 67 height 11
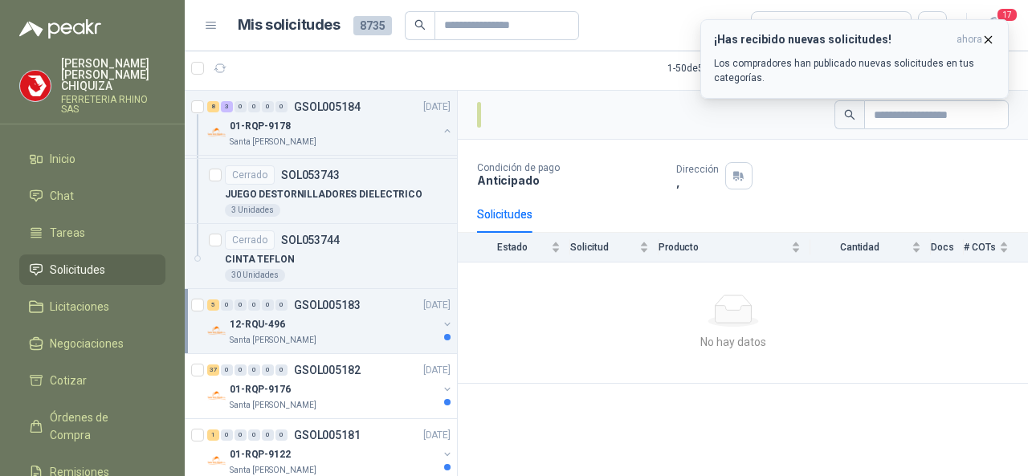
click at [988, 40] on icon "button" at bounding box center [988, 40] width 14 height 14
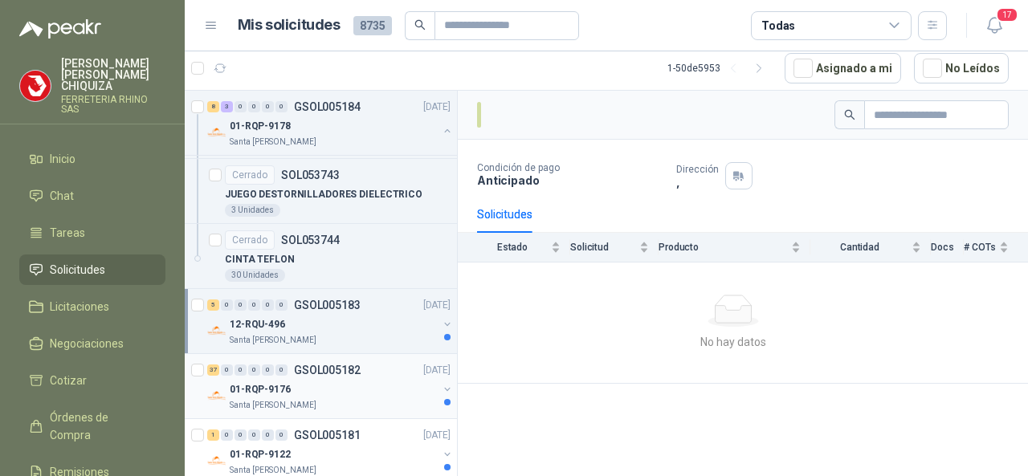
click at [316, 365] on p "GSOL005182" at bounding box center [327, 370] width 67 height 11
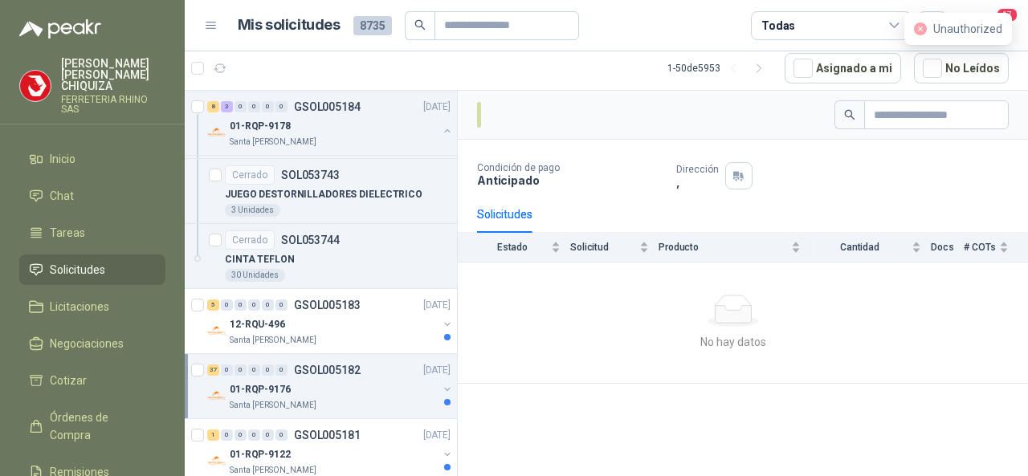
click at [88, 95] on p "FERRETERIA RHINO SAS" at bounding box center [113, 104] width 104 height 19
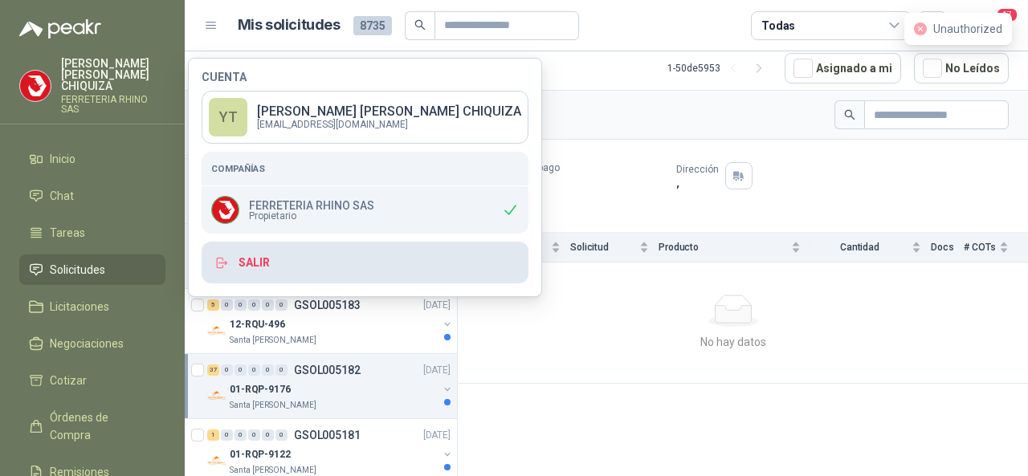
click at [249, 264] on button "Salir" at bounding box center [365, 263] width 327 height 42
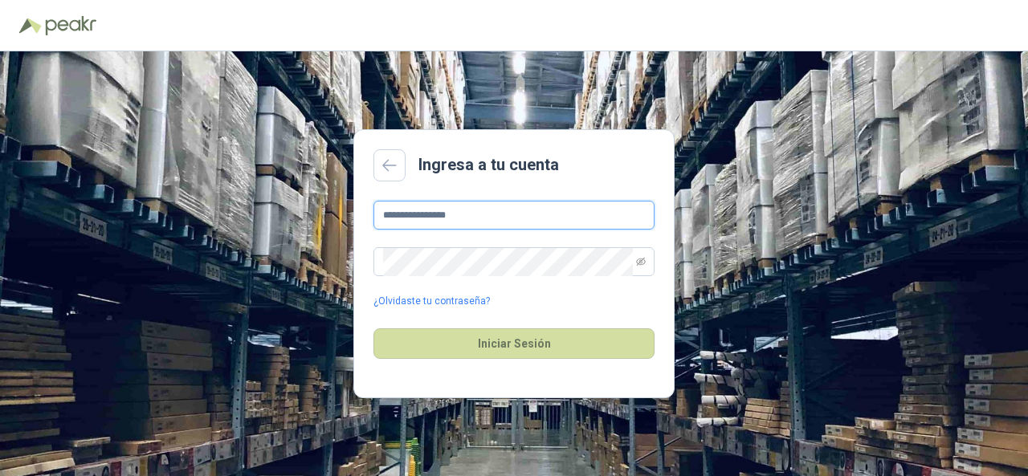
click at [503, 204] on input "**********" at bounding box center [513, 215] width 281 height 29
type input "*"
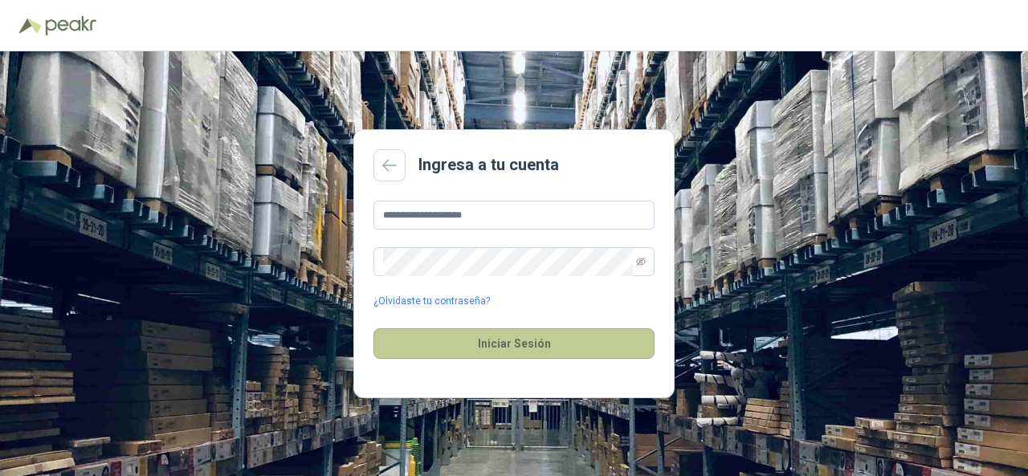
click at [467, 340] on button "Iniciar Sesión" at bounding box center [513, 343] width 281 height 31
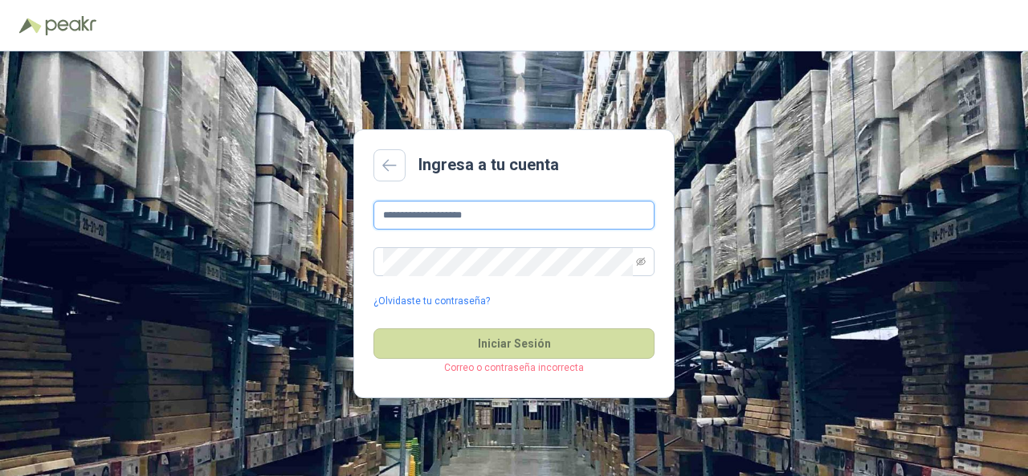
click at [520, 214] on input "**********" at bounding box center [513, 215] width 281 height 29
type input "*"
type input "**********"
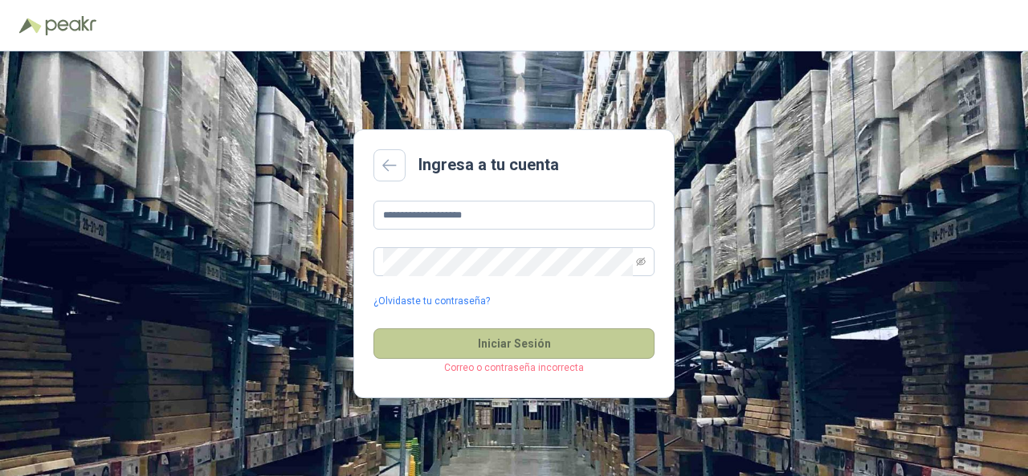
click at [496, 340] on button "Iniciar Sesión" at bounding box center [513, 343] width 281 height 31
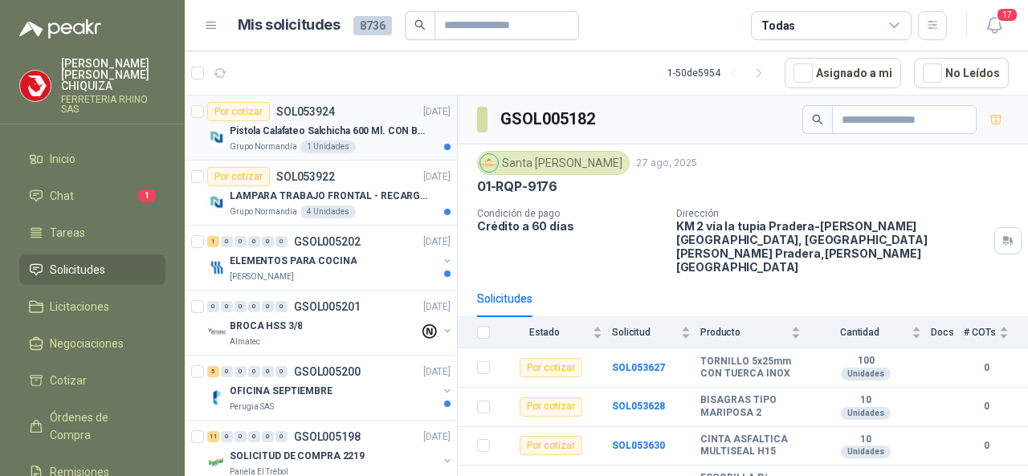
click at [310, 113] on p "SOL053924" at bounding box center [305, 111] width 59 height 11
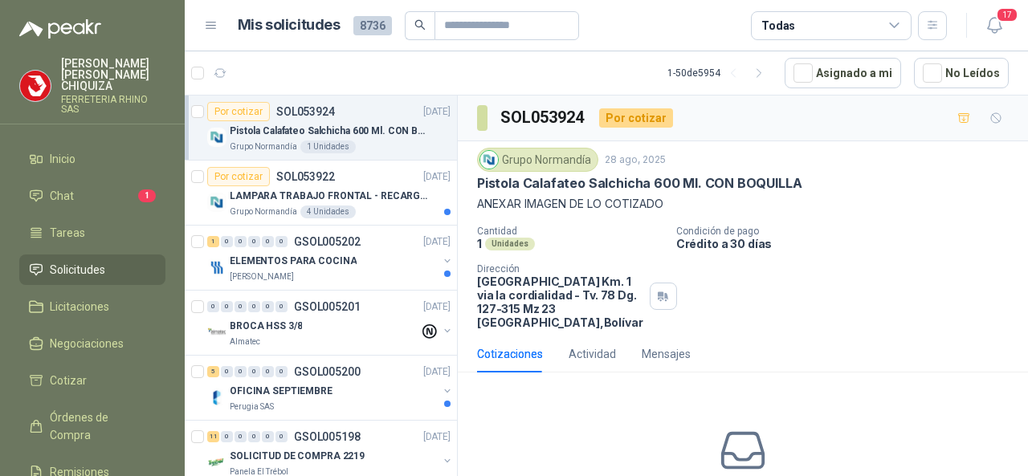
scroll to position [107, 0]
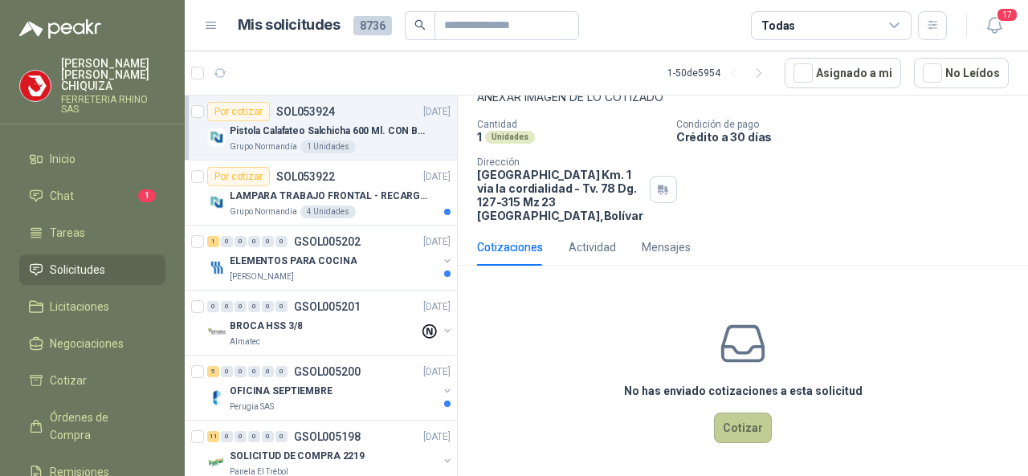
click at [731, 430] on button "Cotizar" at bounding box center [743, 428] width 58 height 31
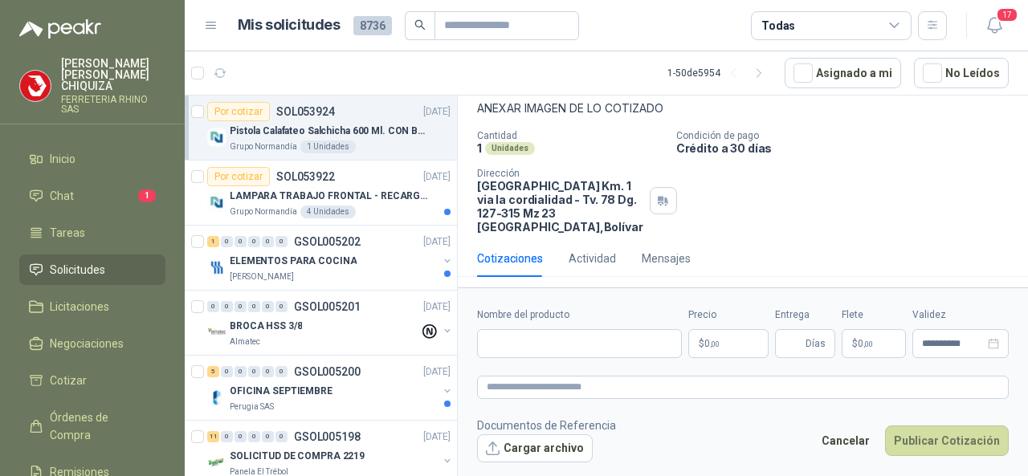
scroll to position [96, 0]
click at [501, 345] on input "Nombre del producto" at bounding box center [579, 343] width 205 height 29
paste input "**********"
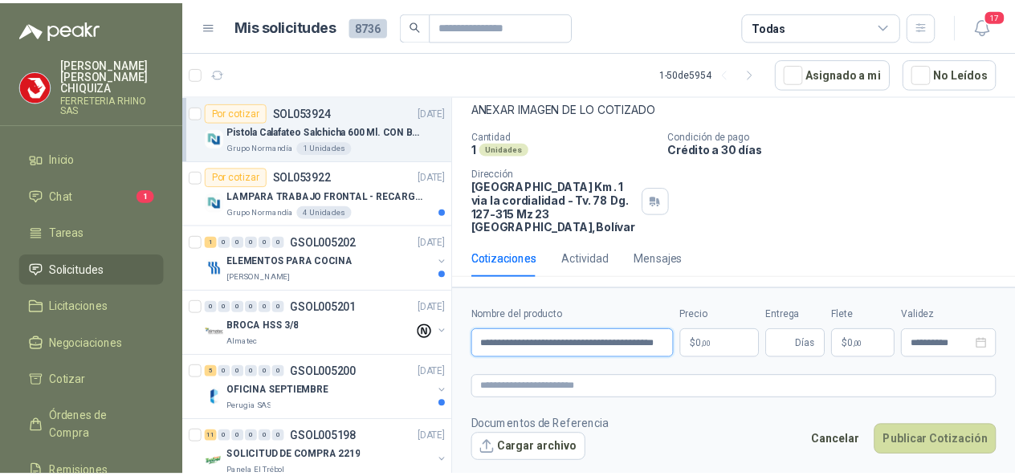
scroll to position [0, 39]
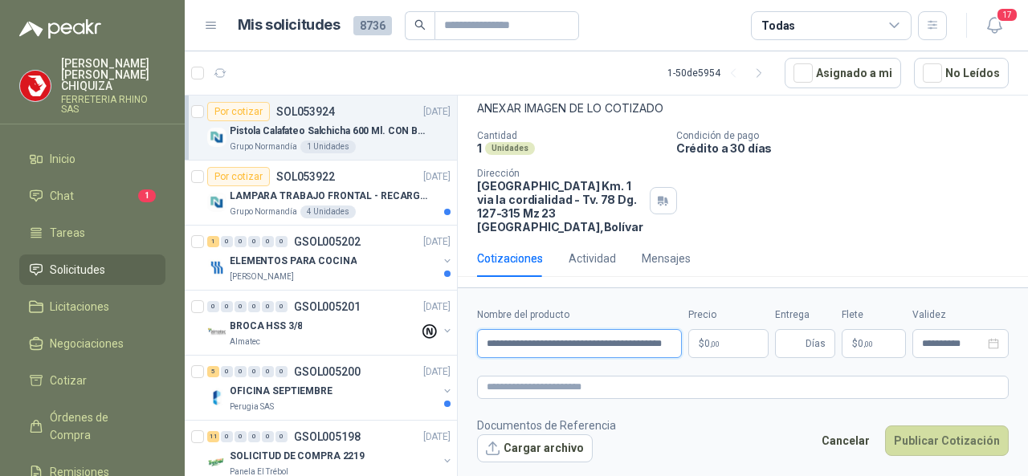
type input "**********"
click at [733, 351] on body "[PERSON_NAME] FERRETERIA RHINO SAS Inicio Chat 1 Tareas Solicitudes Licitacione…" at bounding box center [514, 238] width 1028 height 476
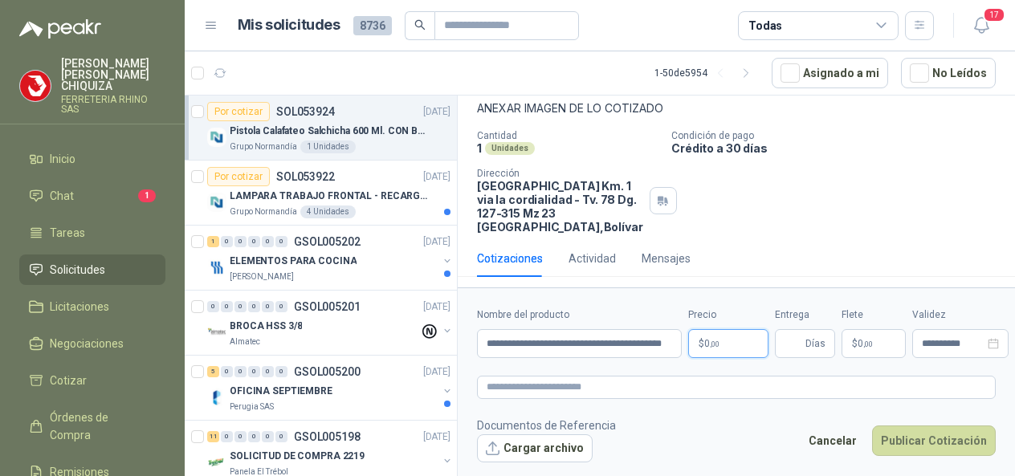
scroll to position [0, 0]
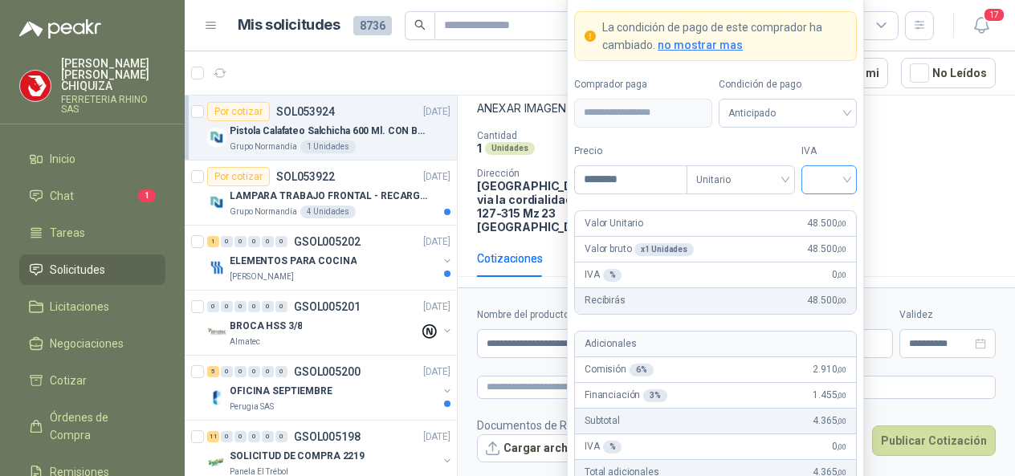
click at [854, 178] on div at bounding box center [828, 179] width 55 height 29
click at [832, 211] on div "19%" at bounding box center [829, 215] width 30 height 18
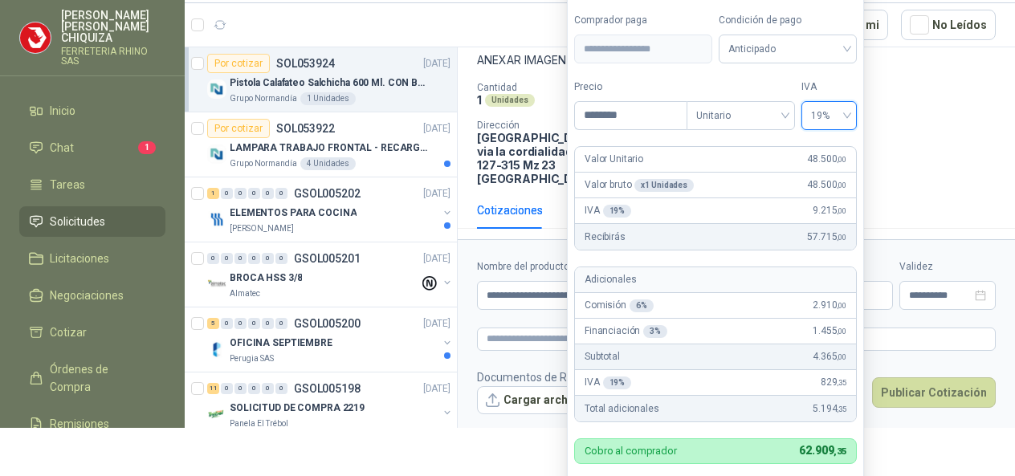
scroll to position [108, 0]
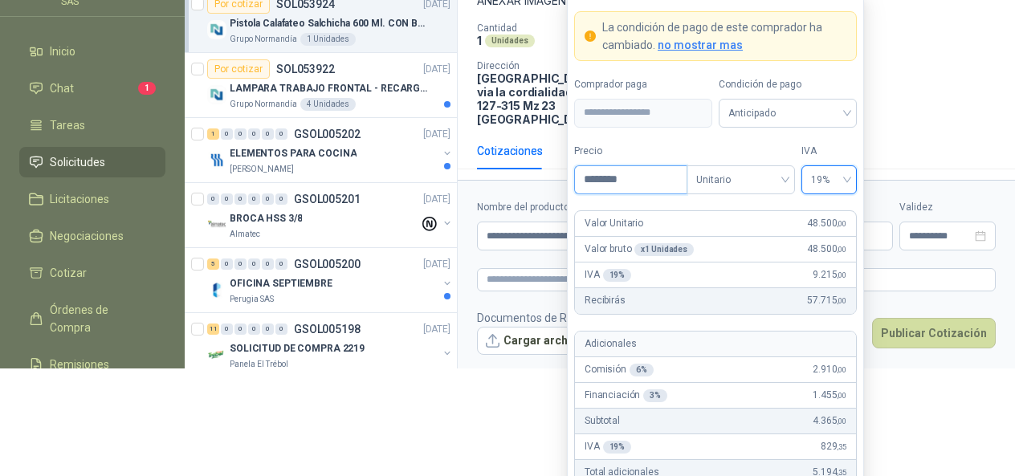
click at [661, 174] on input "********" at bounding box center [631, 179] width 112 height 27
type input "*"
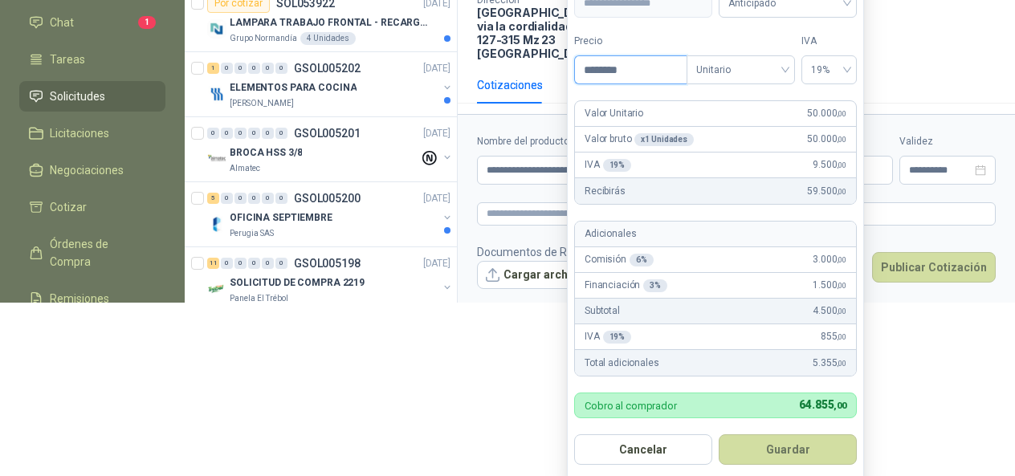
scroll to position [173, 0]
type input "********"
click at [805, 446] on button "Guardar" at bounding box center [788, 449] width 138 height 31
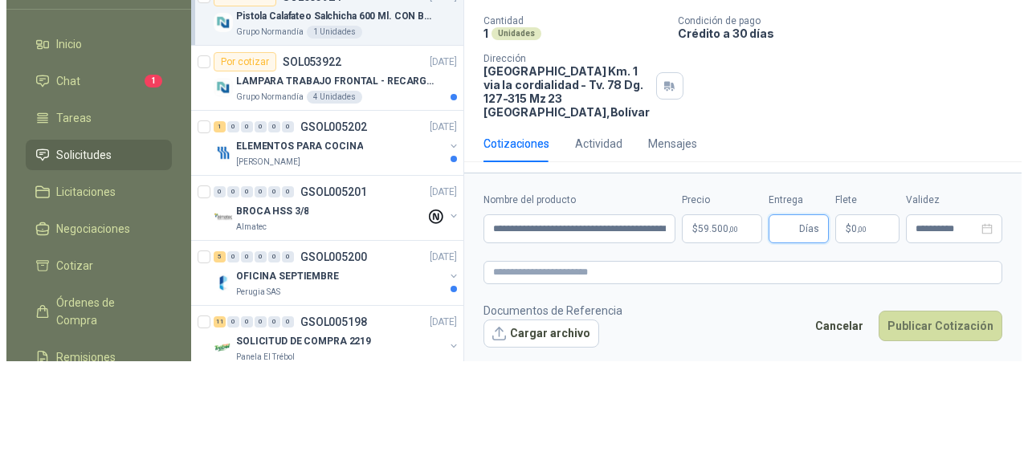
scroll to position [0, 0]
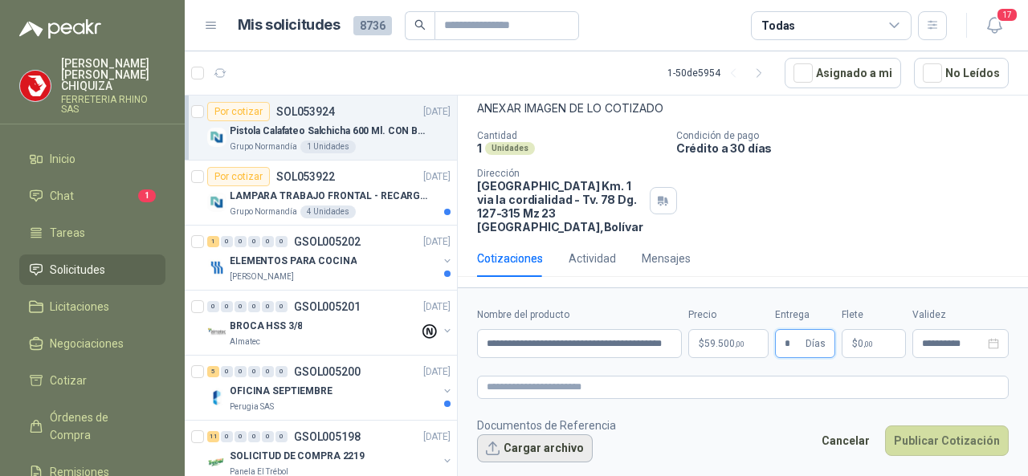
type input "*"
click at [554, 449] on button "Cargar archivo" at bounding box center [535, 448] width 116 height 29
click at [560, 446] on button "Cargar archivo" at bounding box center [535, 448] width 116 height 29
click at [541, 452] on button "Cargar archivo" at bounding box center [535, 448] width 116 height 29
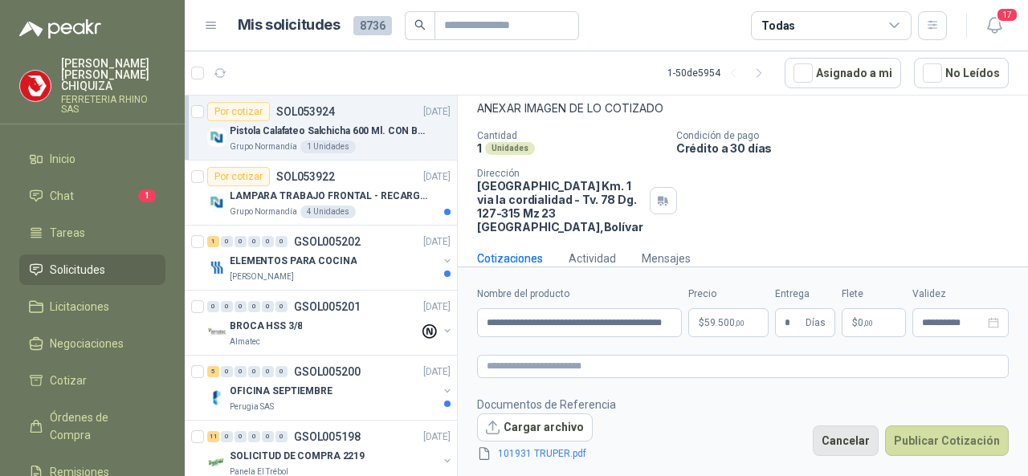
scroll to position [107, 0]
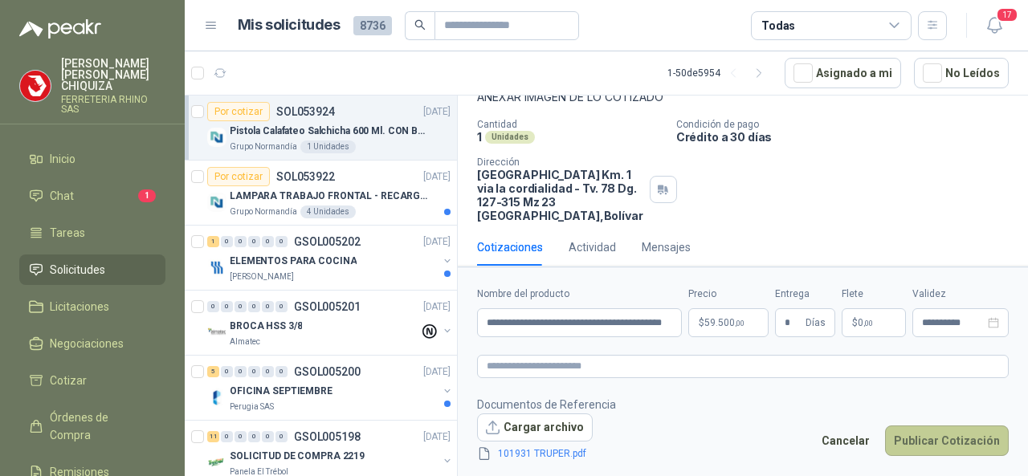
click at [951, 442] on button "Publicar Cotización" at bounding box center [947, 441] width 124 height 31
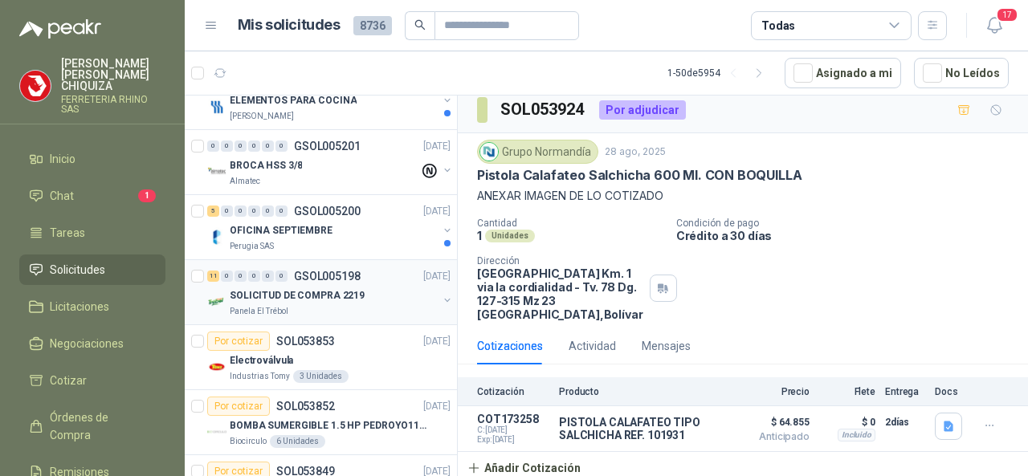
scroll to position [0, 0]
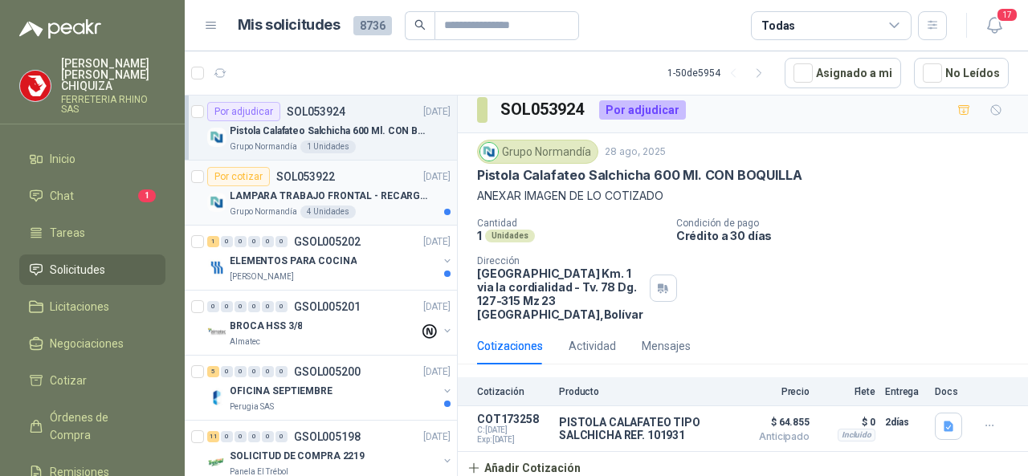
click at [313, 173] on p "SOL053922" at bounding box center [305, 176] width 59 height 11
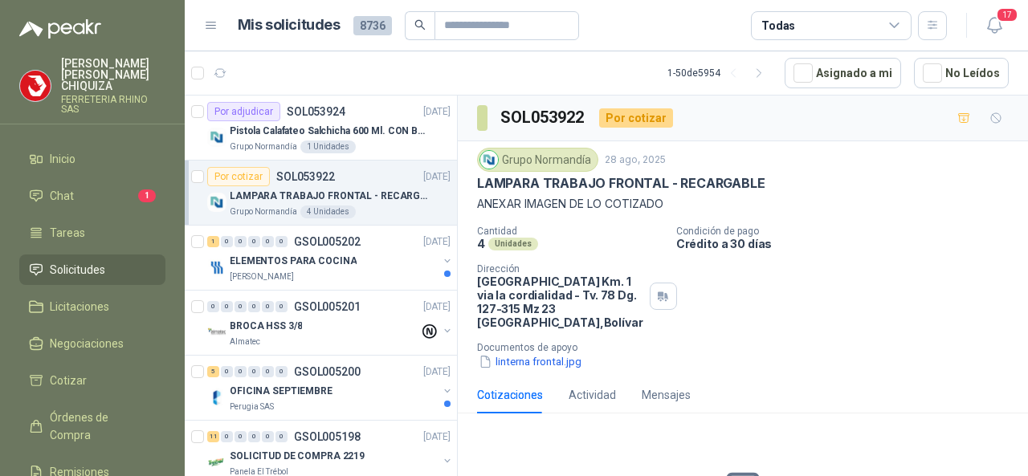
scroll to position [148, 0]
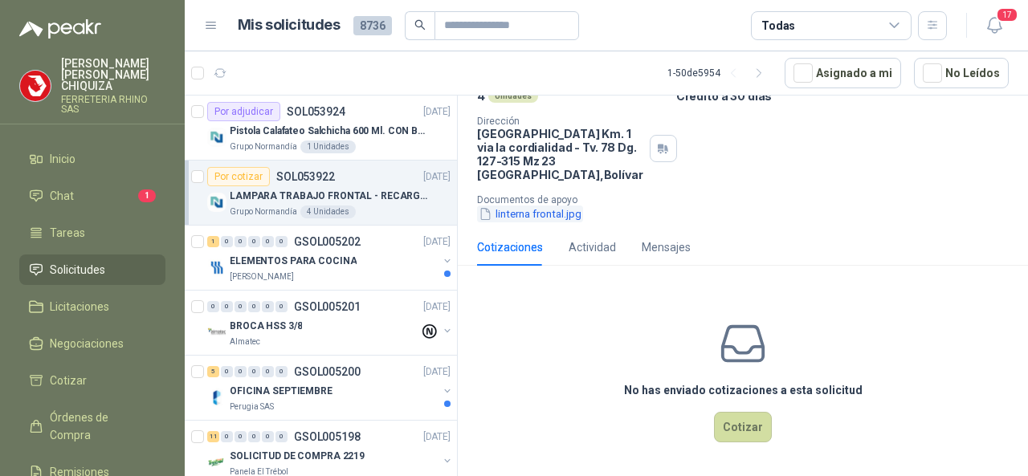
click at [556, 214] on button "linterna frontal.jpg" at bounding box center [530, 214] width 106 height 17
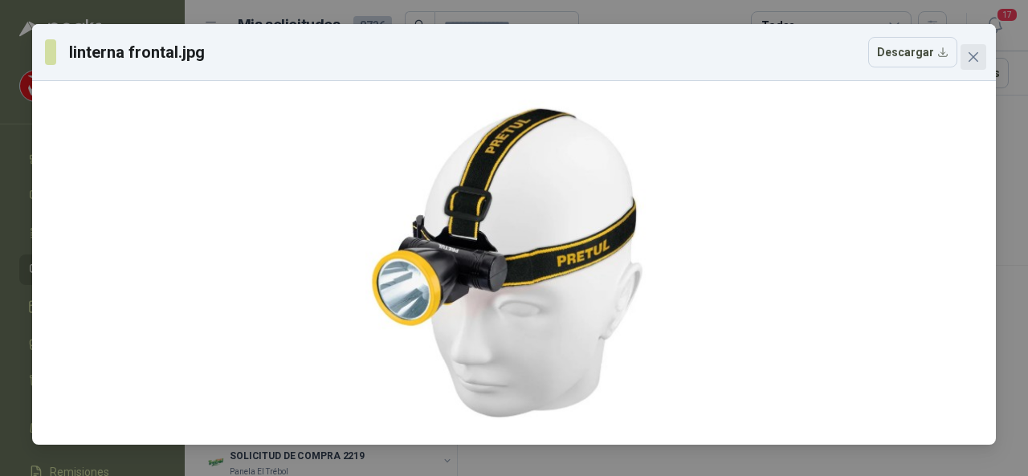
click at [978, 69] on div "linterna frontal.jpg Descargar" at bounding box center [514, 234] width 964 height 421
click at [972, 63] on button "Close" at bounding box center [973, 57] width 26 height 26
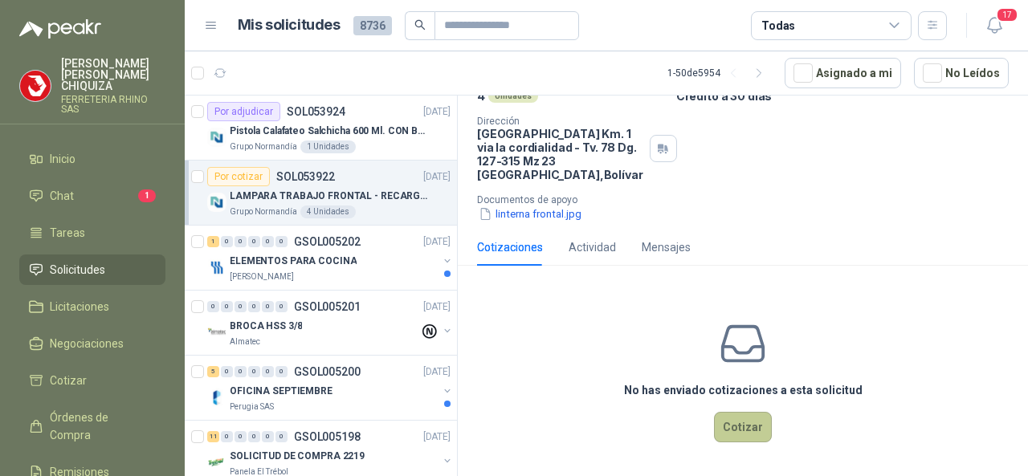
click at [723, 418] on button "Cotizar" at bounding box center [743, 427] width 58 height 31
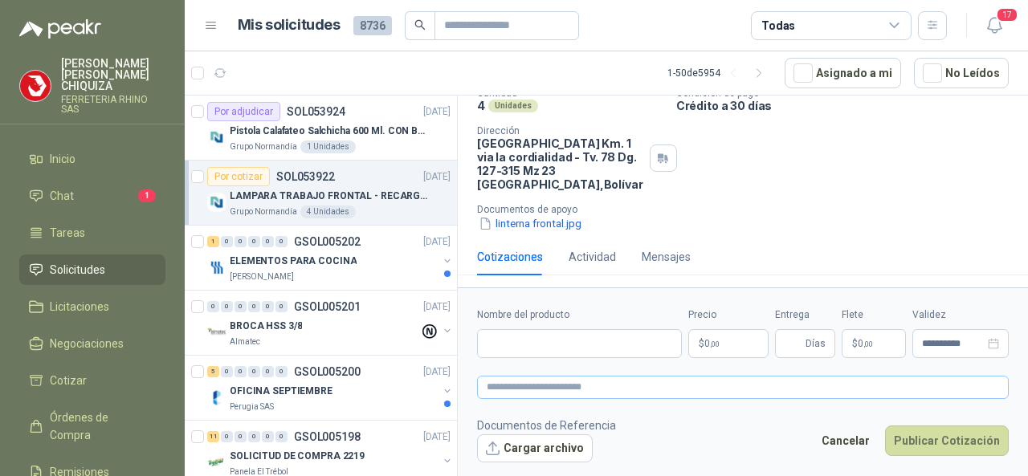
scroll to position [137, 0]
click at [536, 357] on input "Nombre del producto" at bounding box center [579, 343] width 205 height 29
paste input "**********"
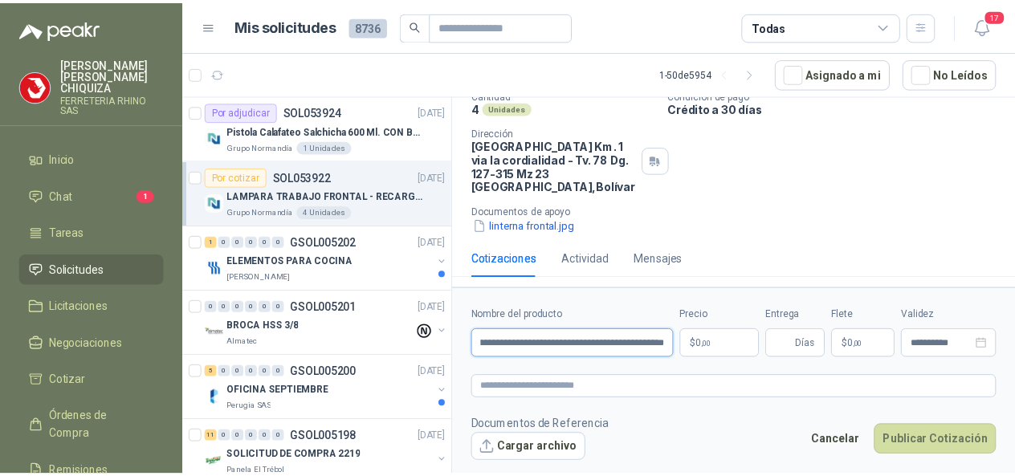
scroll to position [0, 95]
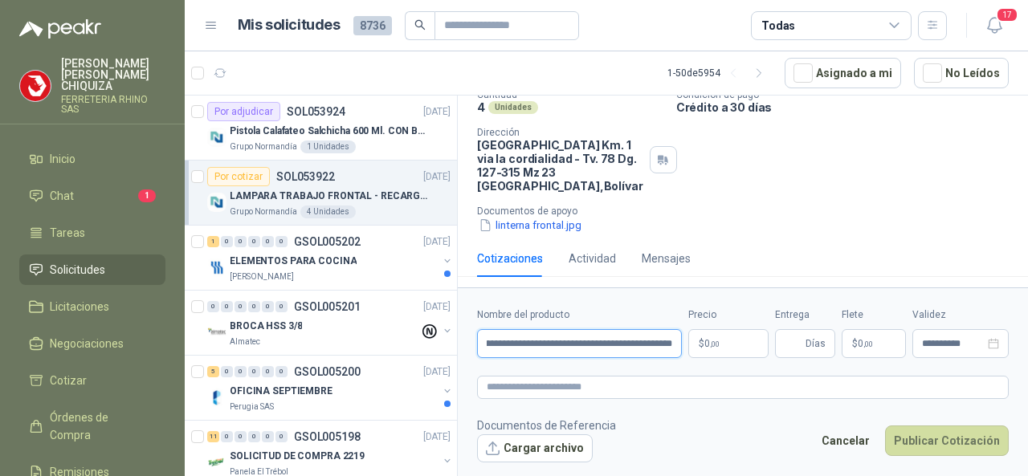
type input "**********"
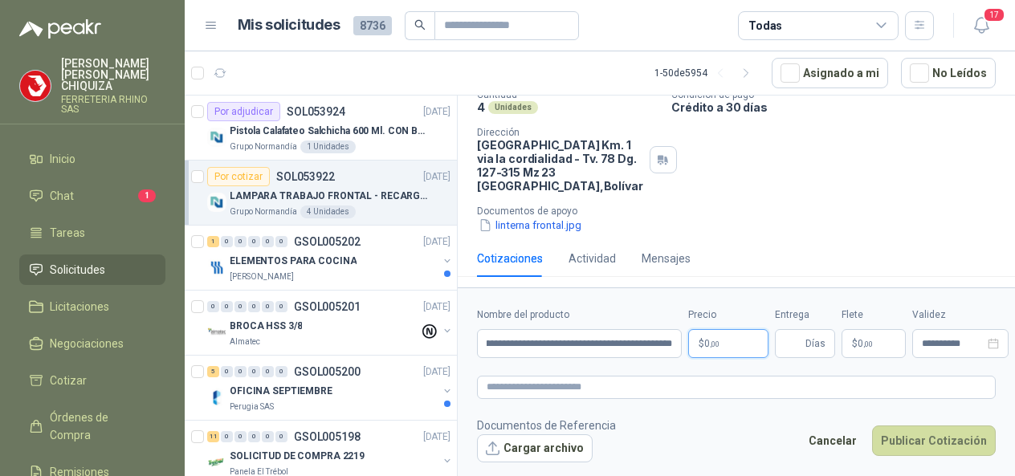
scroll to position [0, 0]
click at [719, 346] on body "[PERSON_NAME] FERRETERIA RHINO SAS Inicio Chat 1 Tareas Solicitudes Licitacione…" at bounding box center [507, 238] width 1015 height 476
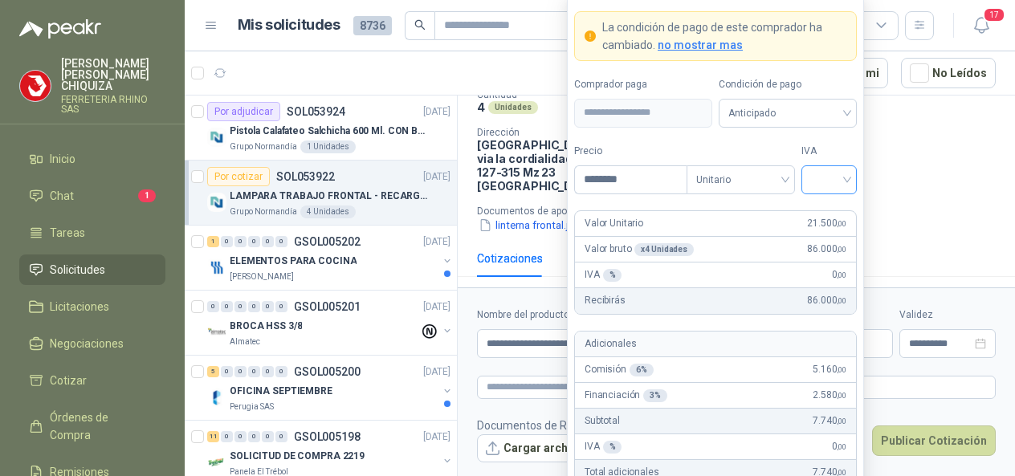
click at [848, 178] on div at bounding box center [828, 179] width 55 height 29
type input "********"
click at [842, 208] on div "19%" at bounding box center [829, 215] width 30 height 18
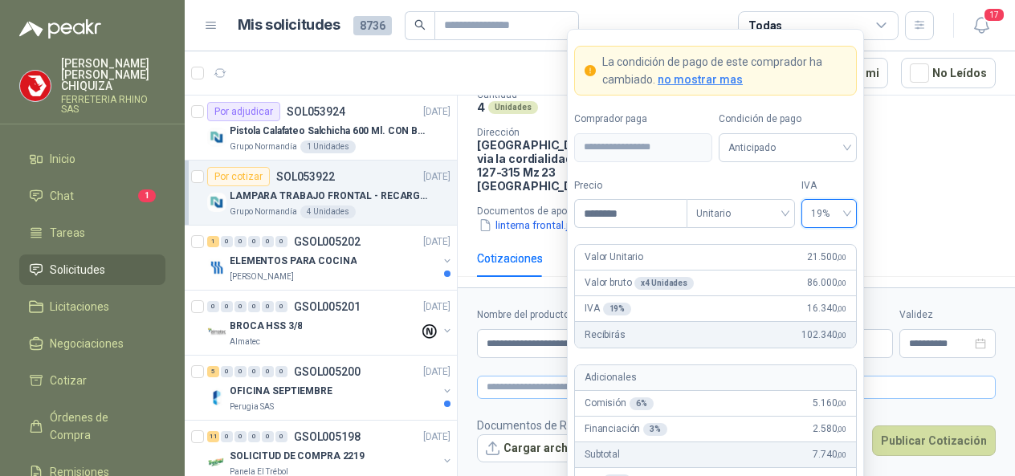
scroll to position [116, 0]
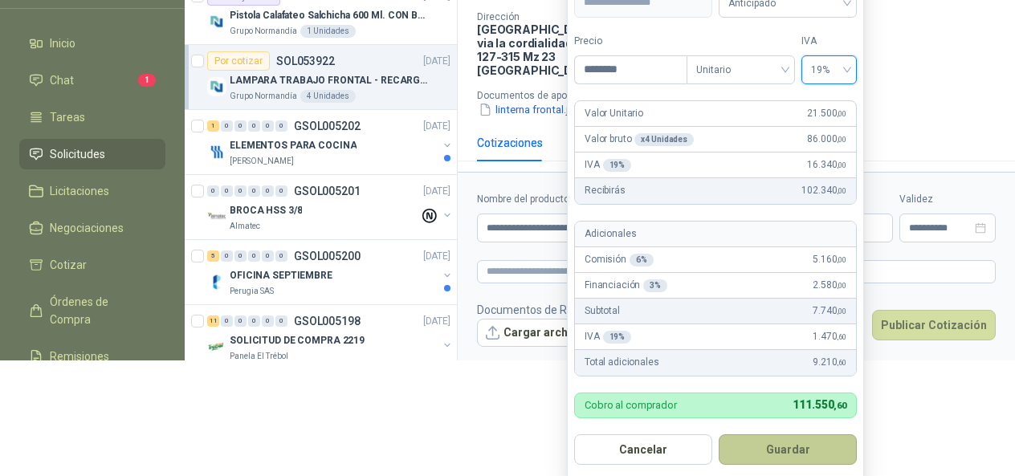
click at [821, 447] on button "Guardar" at bounding box center [788, 449] width 138 height 31
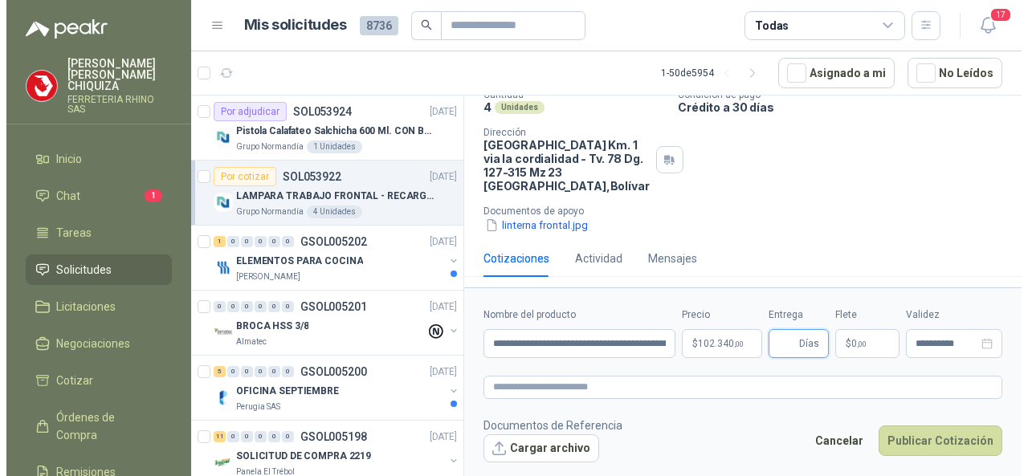
scroll to position [0, 0]
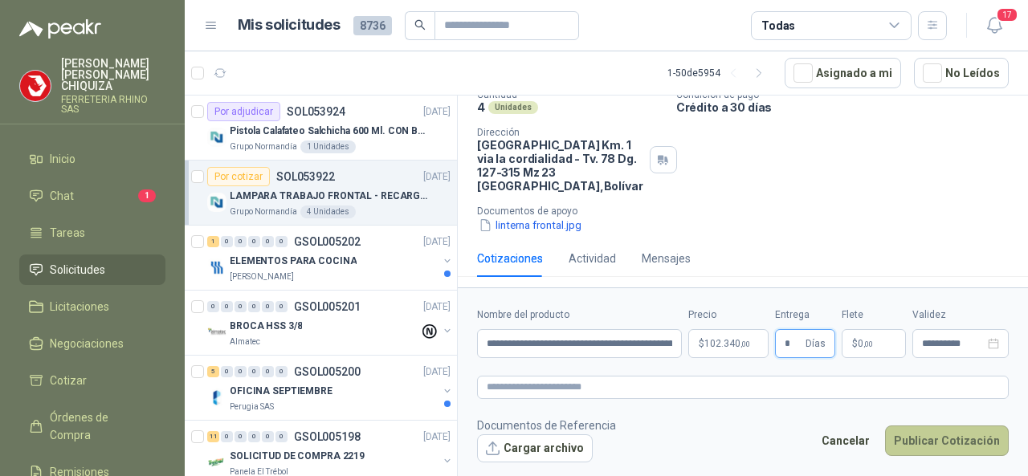
type input "*"
click at [910, 438] on button "Publicar Cotización" at bounding box center [947, 441] width 124 height 31
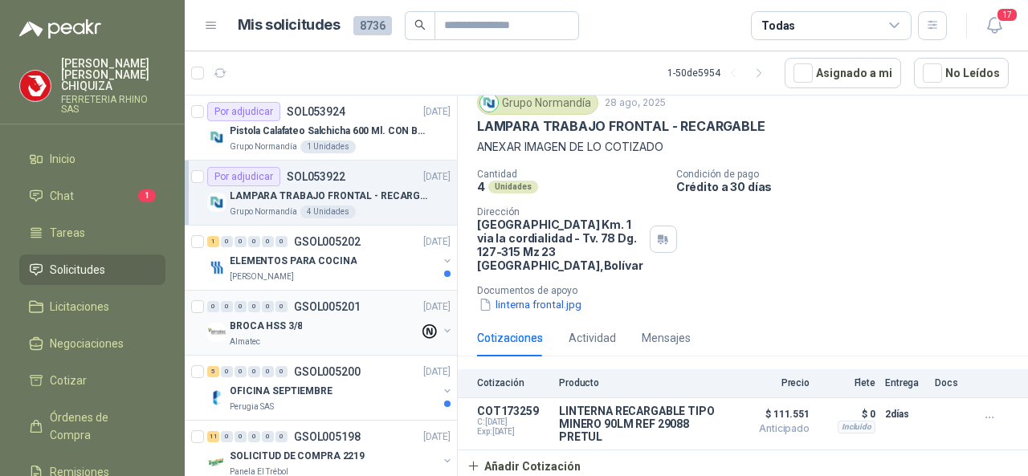
click at [333, 306] on p "GSOL005201" at bounding box center [327, 306] width 67 height 11
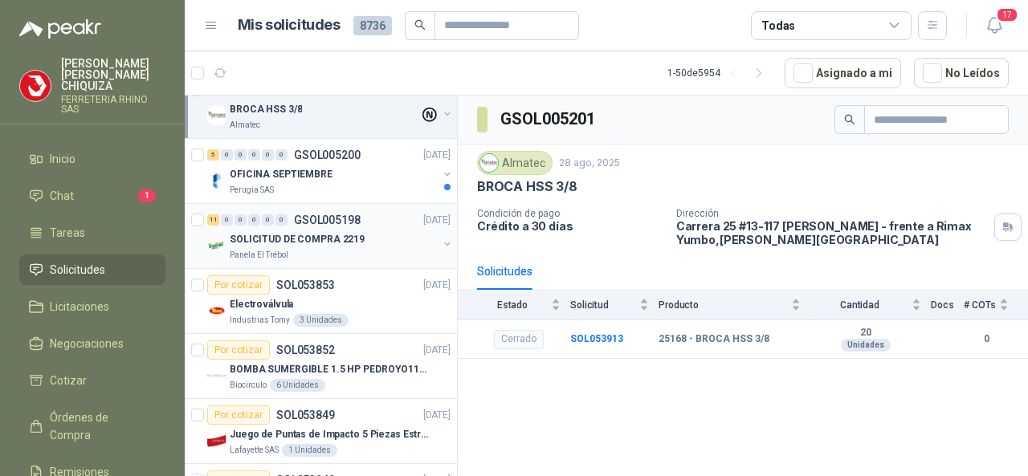
scroll to position [241, 0]
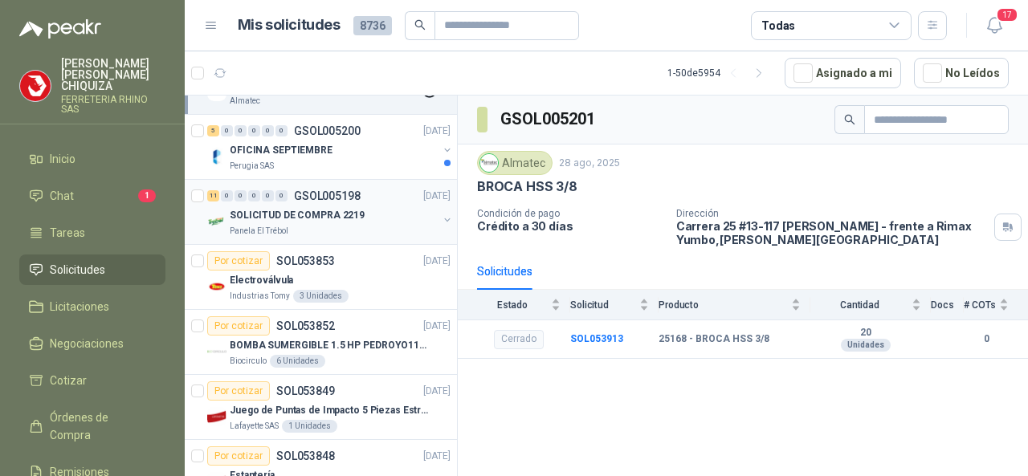
click at [320, 191] on p "GSOL005198" at bounding box center [327, 195] width 67 height 11
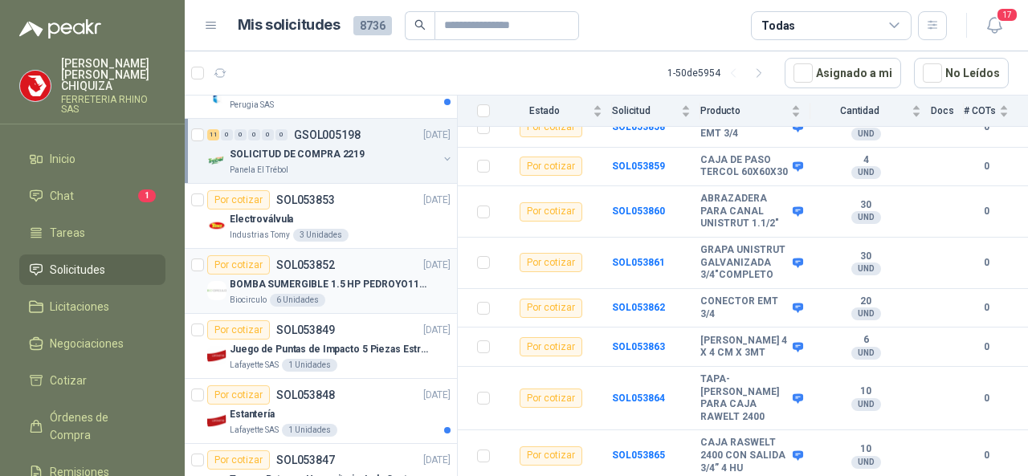
scroll to position [401, 0]
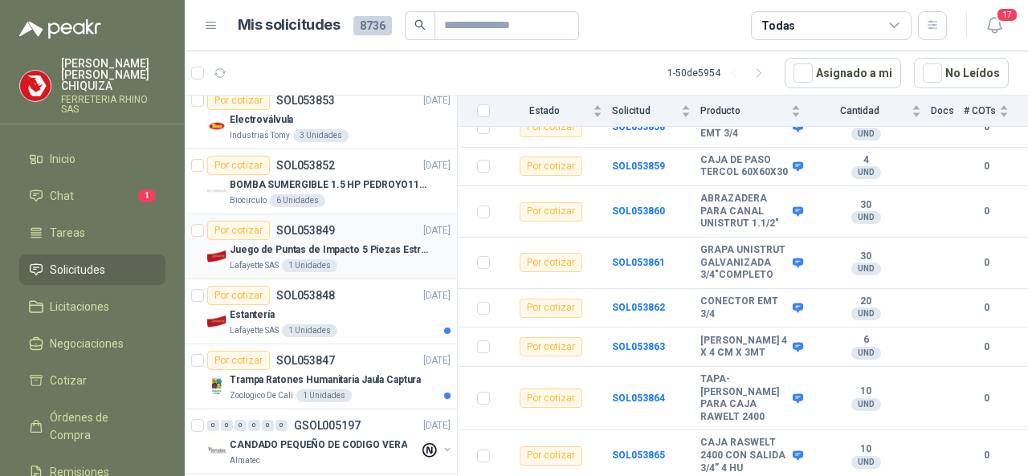
click at [307, 226] on p "SOL053849" at bounding box center [305, 230] width 59 height 11
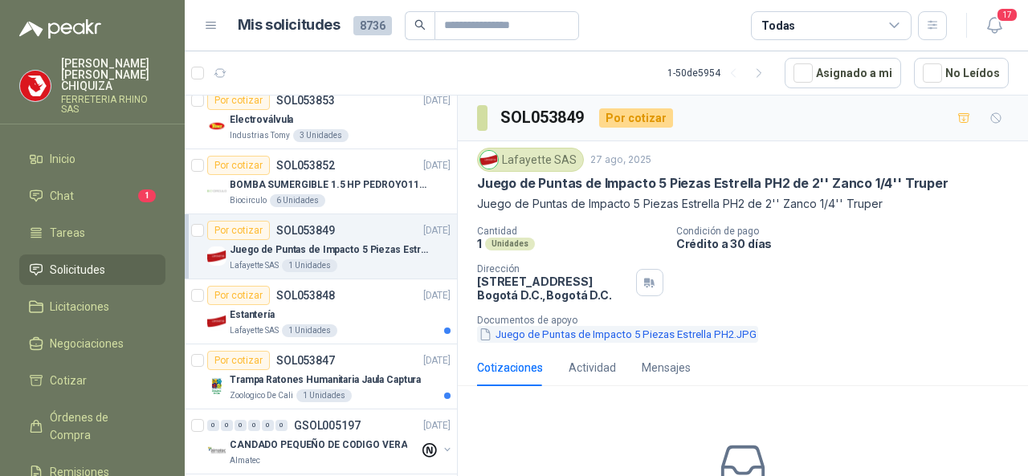
click at [567, 336] on button "Juego de Puntas de Impacto 5 Piezas Estrella PH2.JPG" at bounding box center [617, 334] width 281 height 17
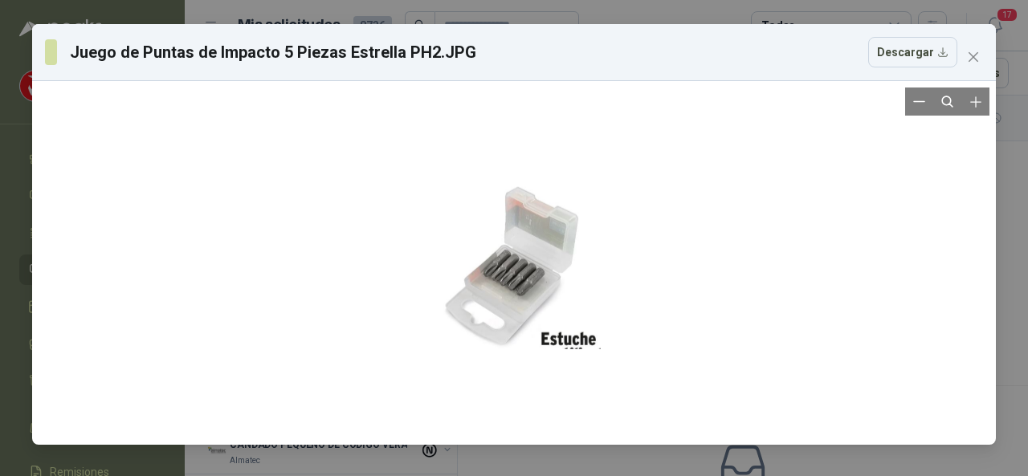
click at [628, 291] on div at bounding box center [514, 263] width 951 height 351
click at [679, 301] on div at bounding box center [514, 263] width 951 height 351
click at [978, 63] on icon "close" at bounding box center [973, 57] width 13 height 13
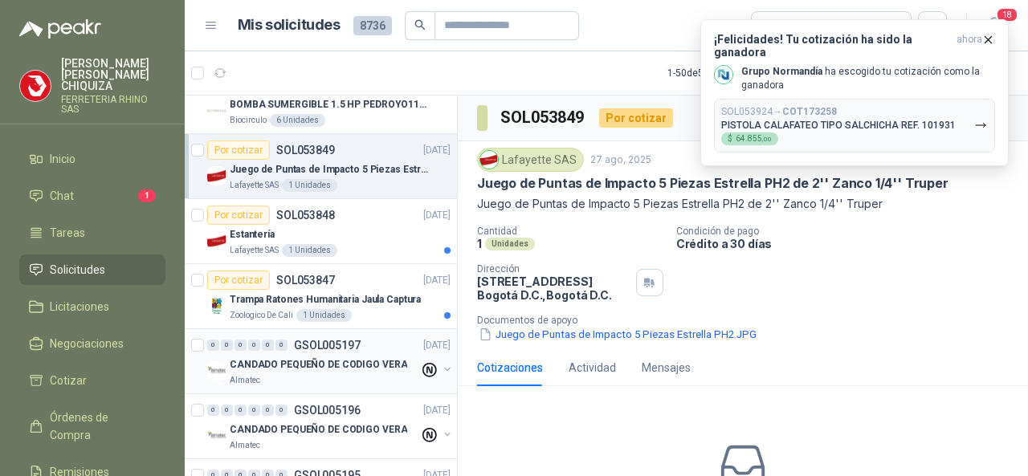
scroll to position [562, 0]
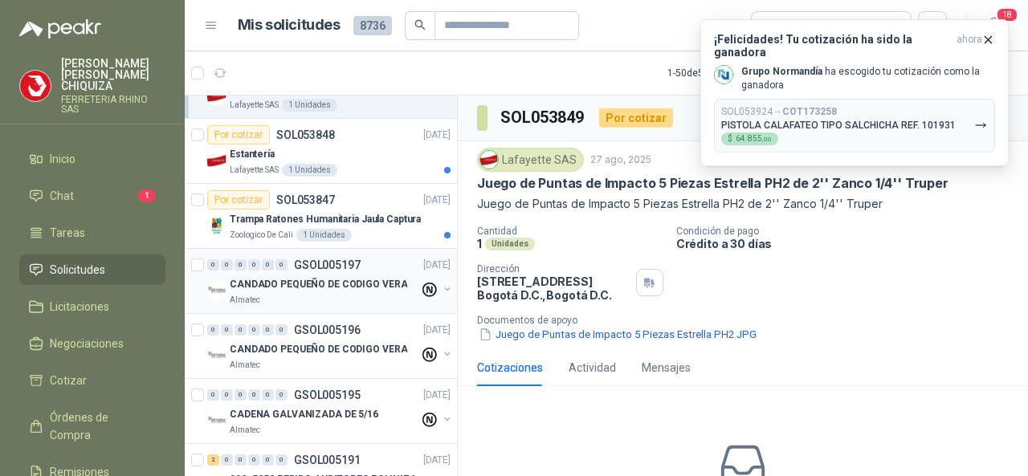
click at [324, 261] on p "GSOL005197" at bounding box center [327, 264] width 67 height 11
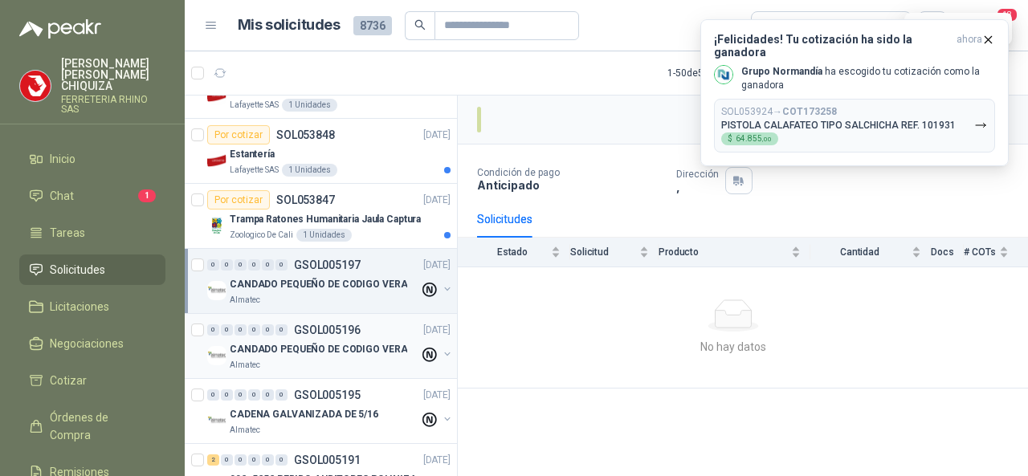
click at [340, 324] on p "GSOL005196" at bounding box center [327, 329] width 67 height 11
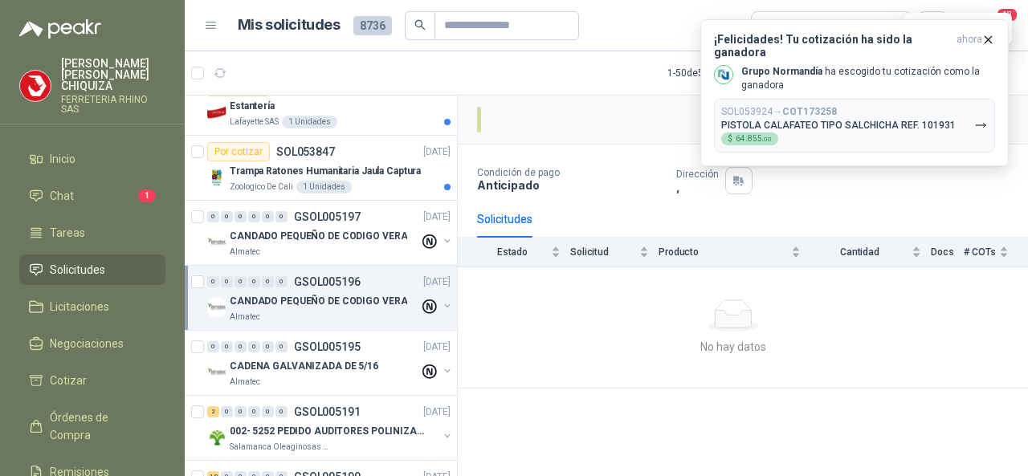
scroll to position [642, 0]
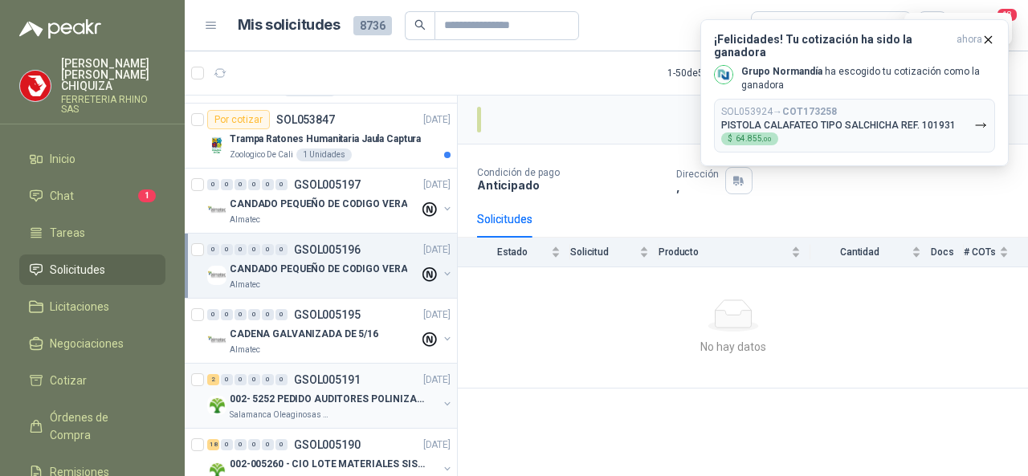
click at [346, 378] on p "GSOL005191" at bounding box center [327, 379] width 67 height 11
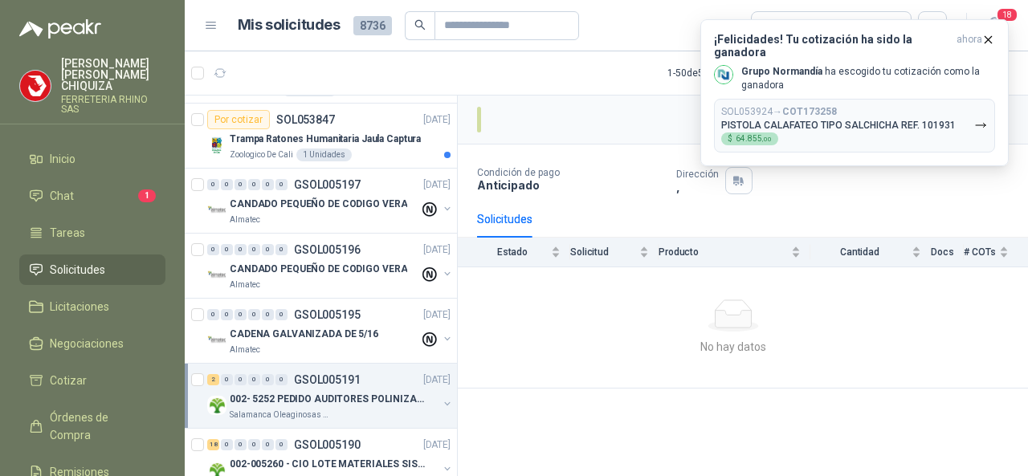
click at [80, 261] on span "Solicitudes" at bounding box center [77, 270] width 55 height 18
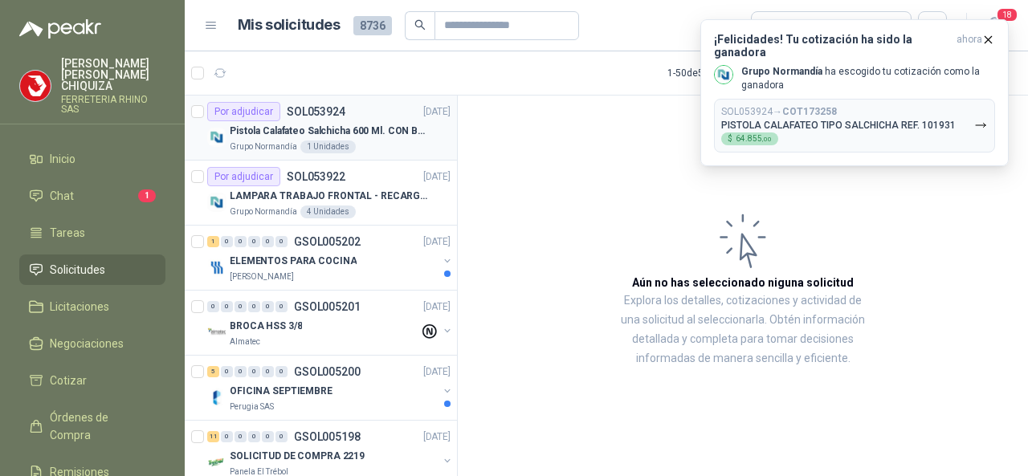
click at [305, 106] on p "SOL053924" at bounding box center [316, 111] width 59 height 11
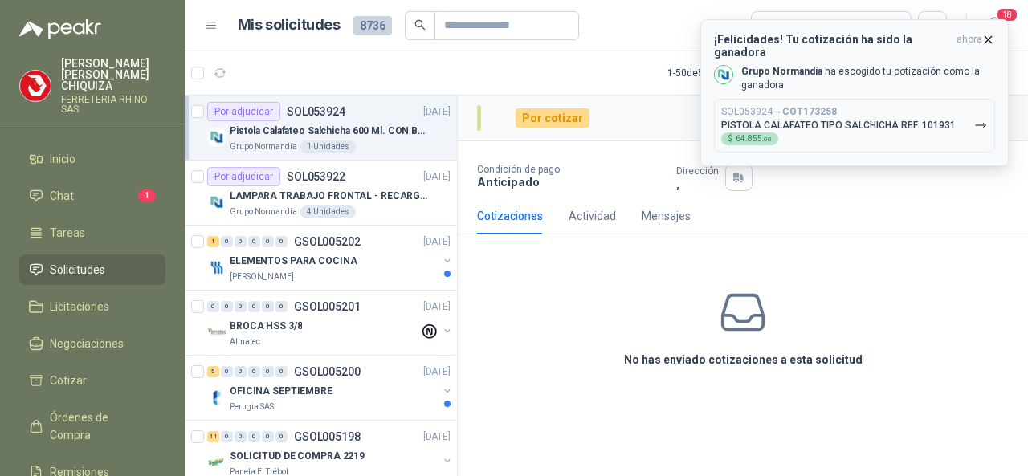
click at [794, 120] on p "PISTOLA CALAFATEO TIPO SALCHICHA REF. 101931" at bounding box center [838, 125] width 234 height 11
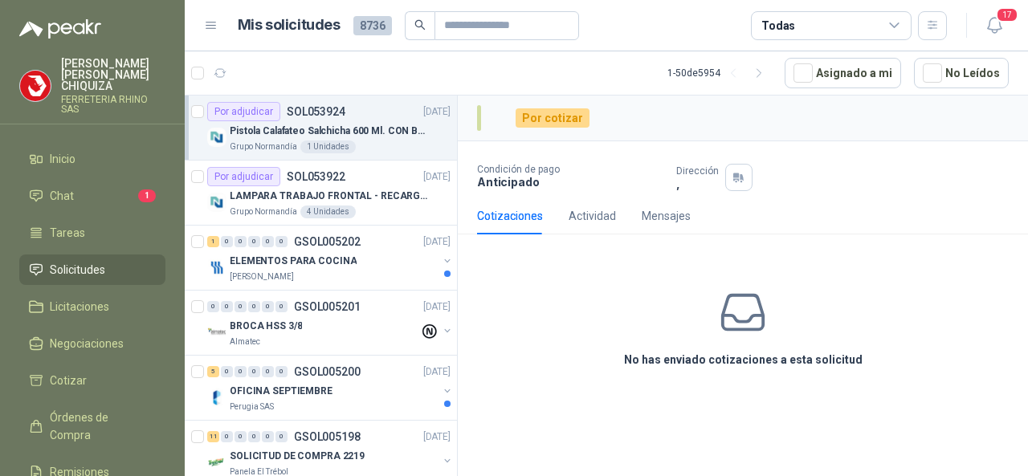
click at [334, 108] on p "SOL053924" at bounding box center [316, 111] width 59 height 11
click at [296, 131] on p "Pistola Calafateo Salchicha 600 Ml. CON BOQUILLA" at bounding box center [330, 131] width 200 height 15
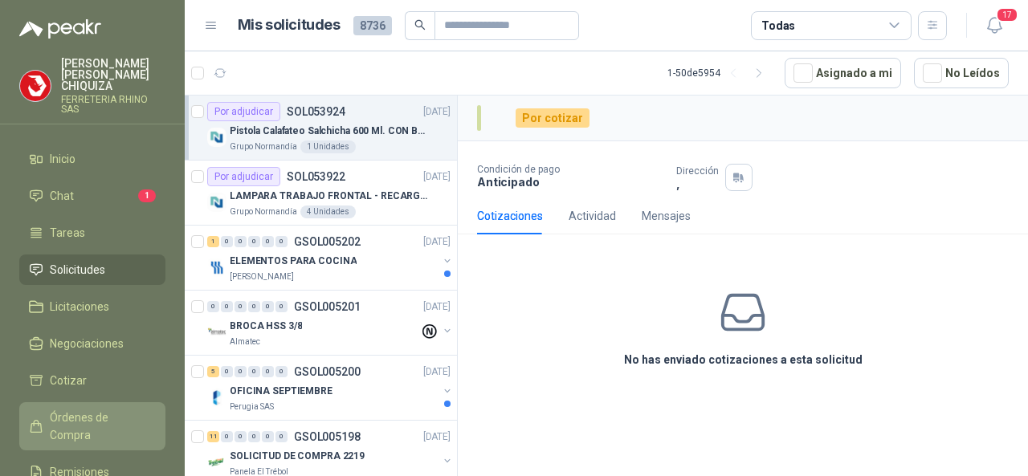
click at [58, 411] on span "Órdenes de Compra" at bounding box center [100, 426] width 100 height 35
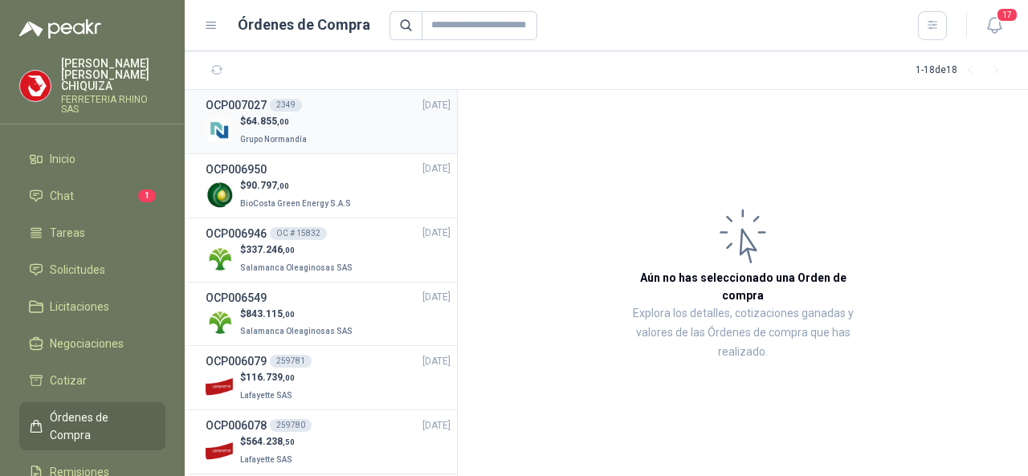
click at [245, 100] on h3 "OCP007027" at bounding box center [236, 105] width 61 height 18
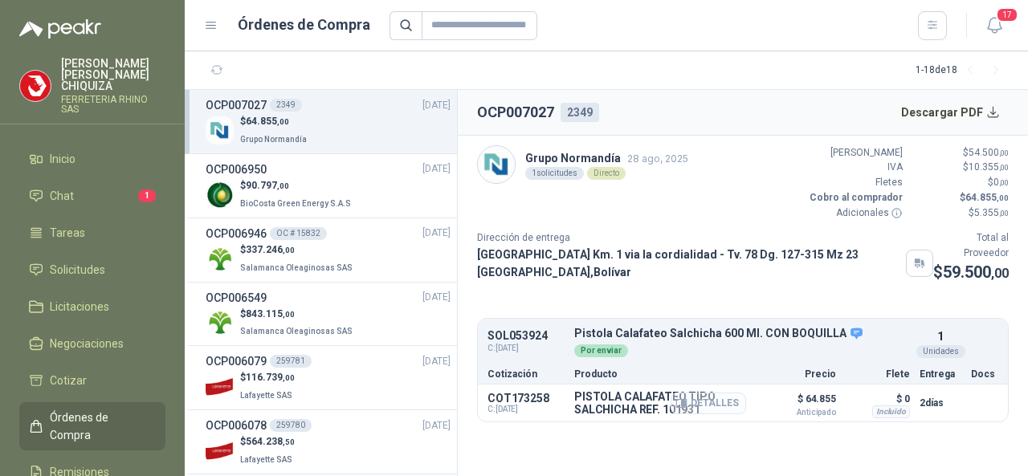
click at [712, 414] on button "Detalles" at bounding box center [707, 404] width 75 height 22
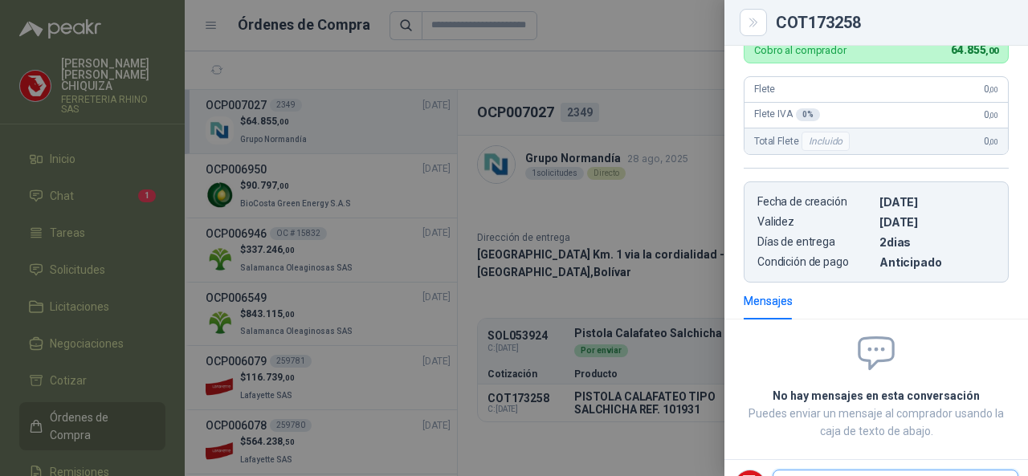
scroll to position [567, 0]
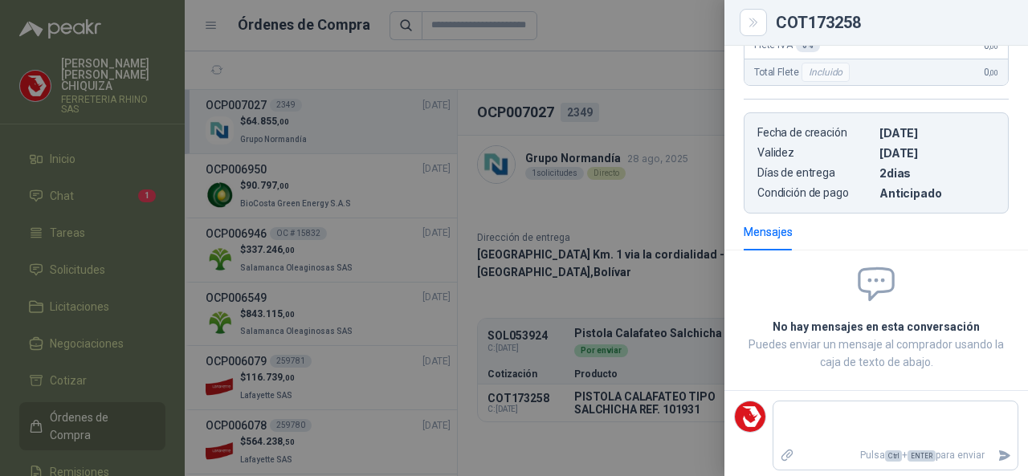
click at [80, 397] on div at bounding box center [514, 238] width 1028 height 476
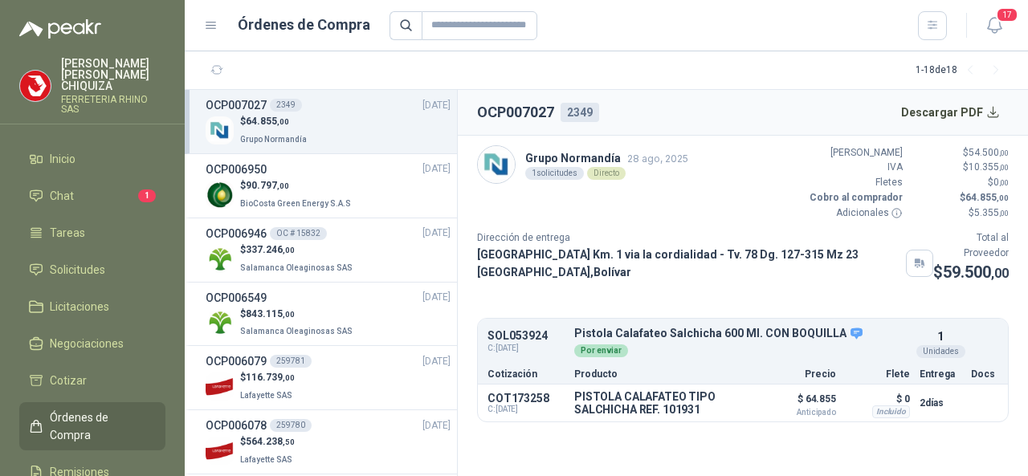
click at [77, 409] on span "Órdenes de Compra" at bounding box center [100, 426] width 100 height 35
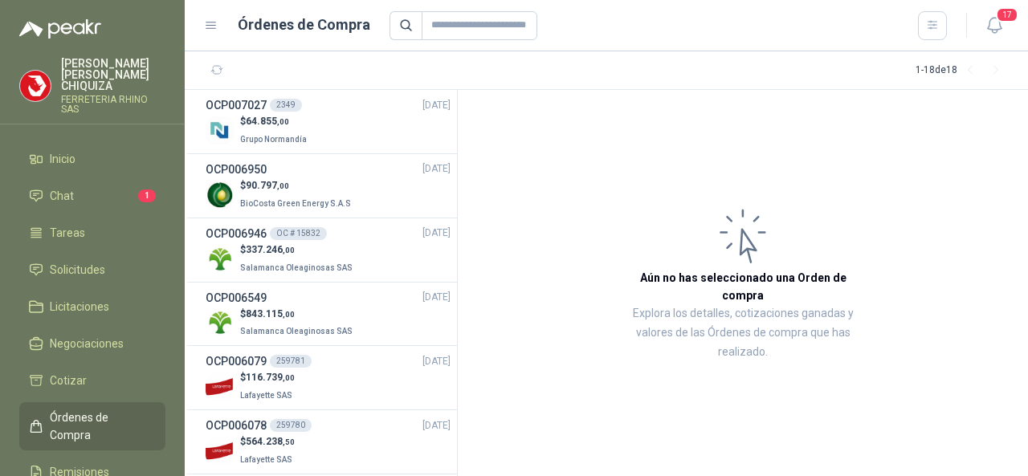
click at [102, 95] on p "FERRETERIA RHINO SAS" at bounding box center [113, 104] width 104 height 19
click at [79, 463] on span "Remisiones" at bounding box center [79, 472] width 59 height 18
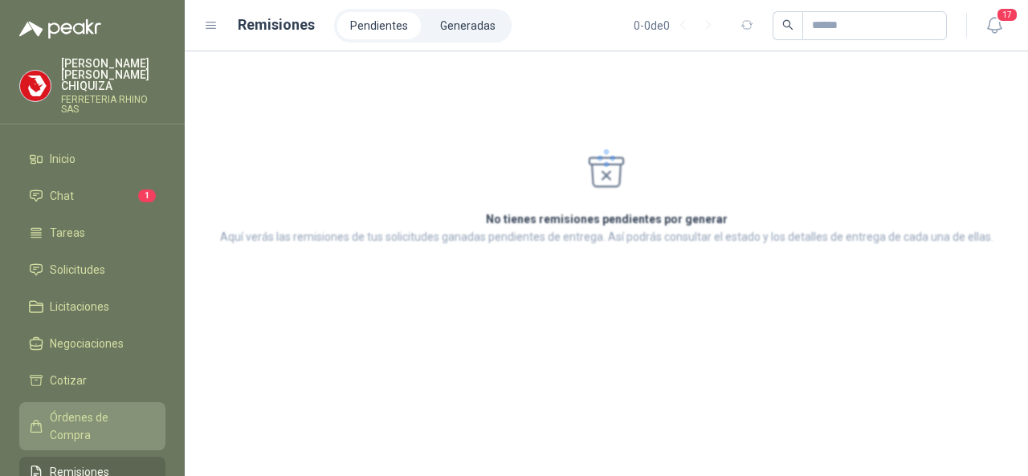
click at [84, 414] on link "Órdenes de Compra" at bounding box center [92, 426] width 146 height 48
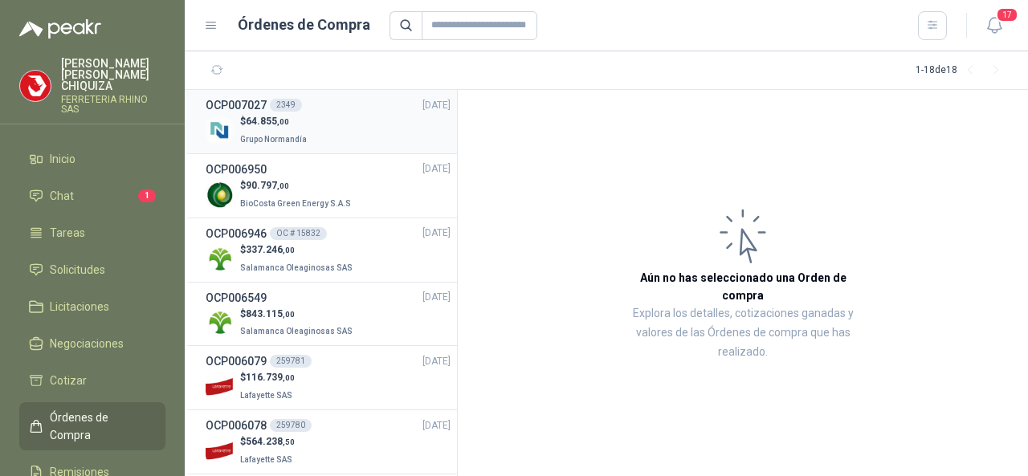
click at [249, 100] on h3 "OCP007027" at bounding box center [236, 105] width 61 height 18
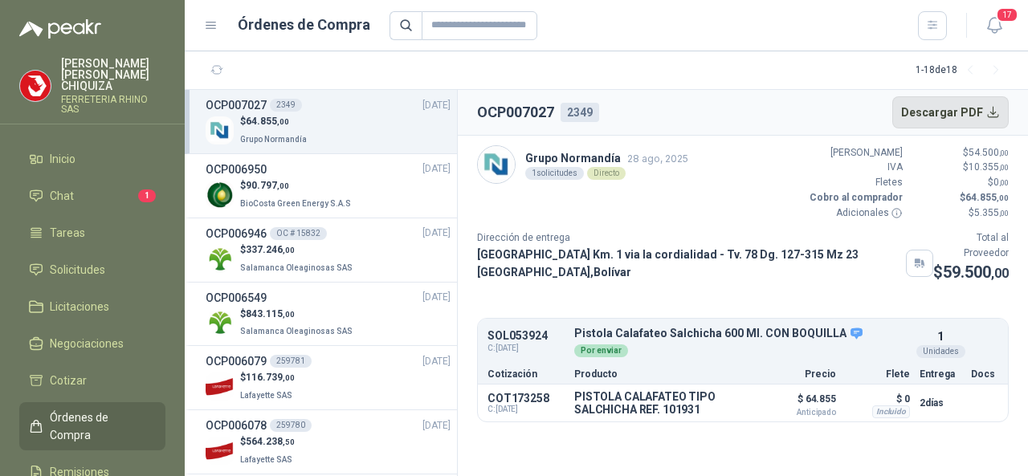
click at [947, 108] on button "Descargar PDF" at bounding box center [950, 112] width 117 height 32
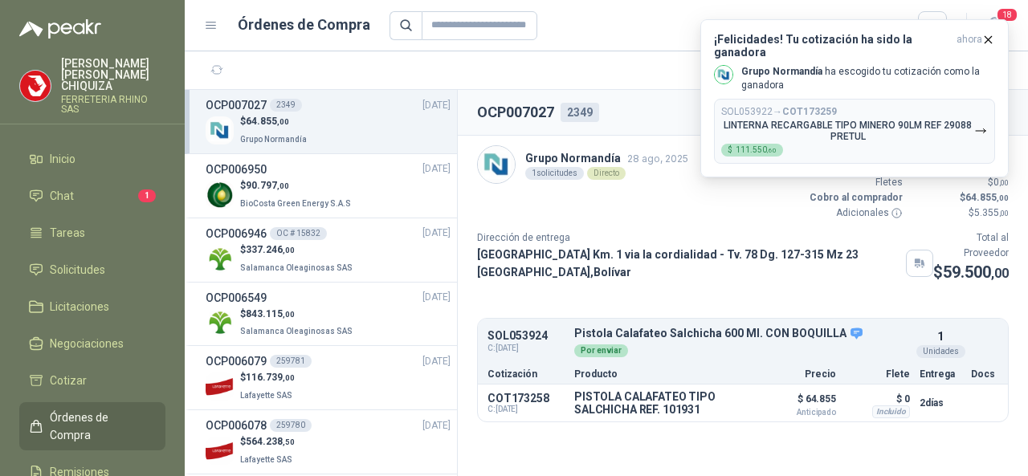
click at [96, 414] on span "Órdenes de Compra" at bounding box center [100, 426] width 100 height 35
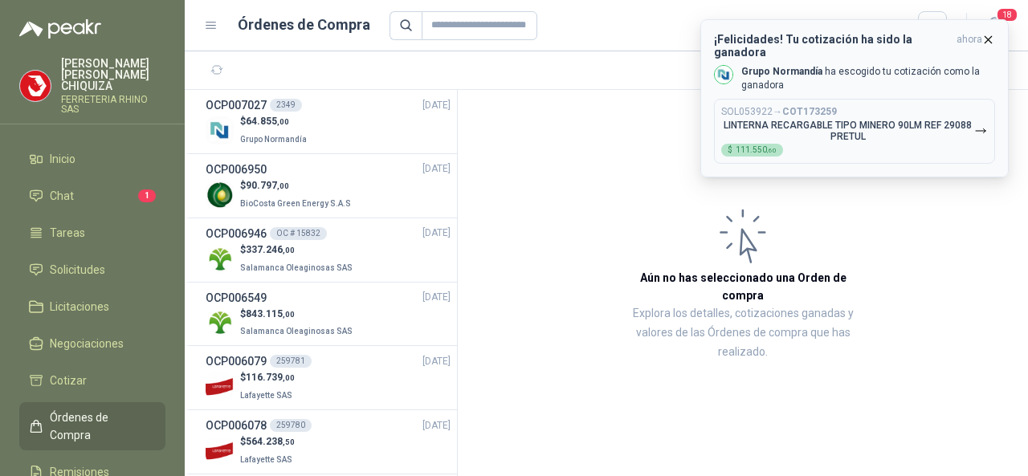
click at [775, 120] on p "LINTERNA RECARGABLE TIPO MINERO 90LM REF 29088 PRETUL" at bounding box center [847, 131] width 253 height 22
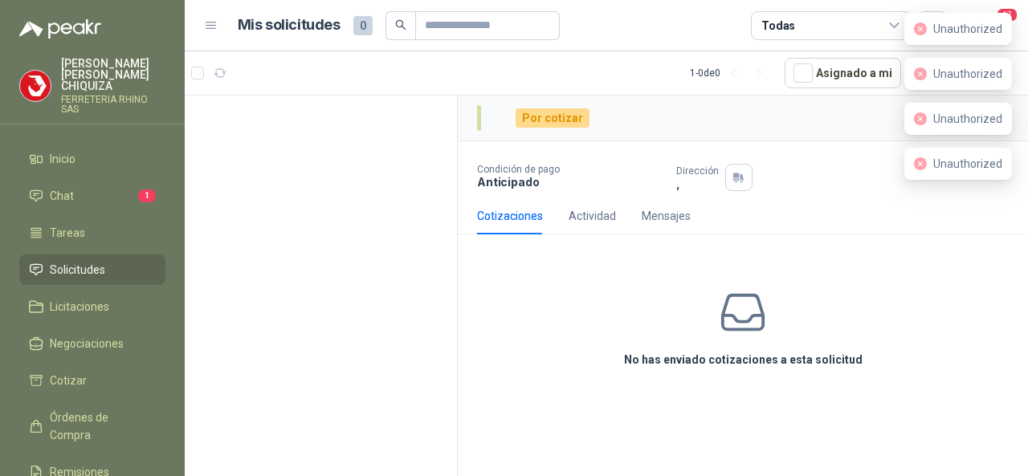
click at [842, 257] on div "No has enviado cotizaciones a esta solicitud" at bounding box center [743, 327] width 570 height 161
click at [66, 261] on span "Solicitudes" at bounding box center [77, 270] width 55 height 18
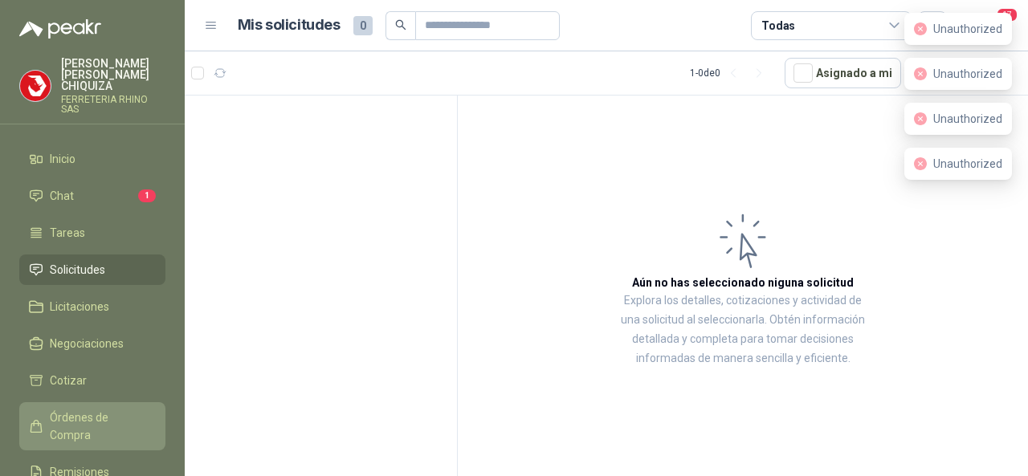
click at [75, 409] on span "Órdenes de Compra" at bounding box center [100, 426] width 100 height 35
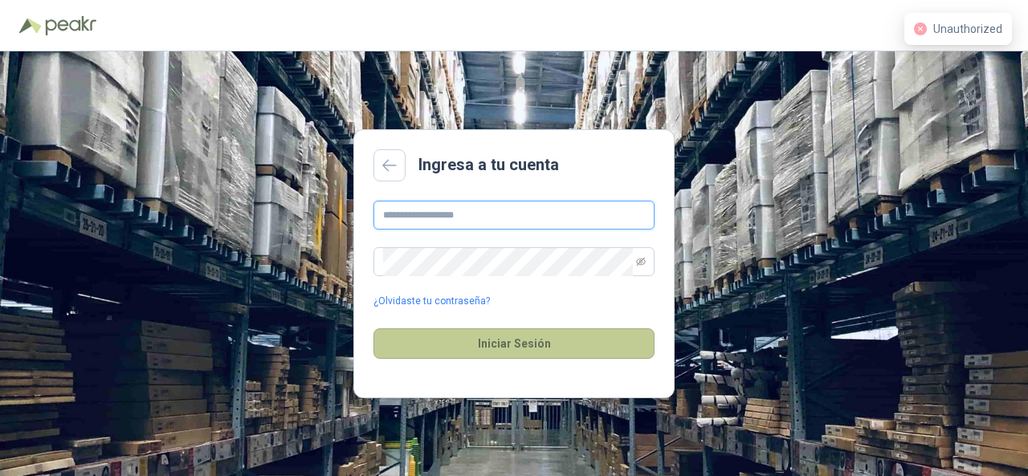
type input "**********"
click at [534, 344] on button "Iniciar Sesión" at bounding box center [513, 343] width 281 height 31
